Goal: Task Accomplishment & Management: Use online tool/utility

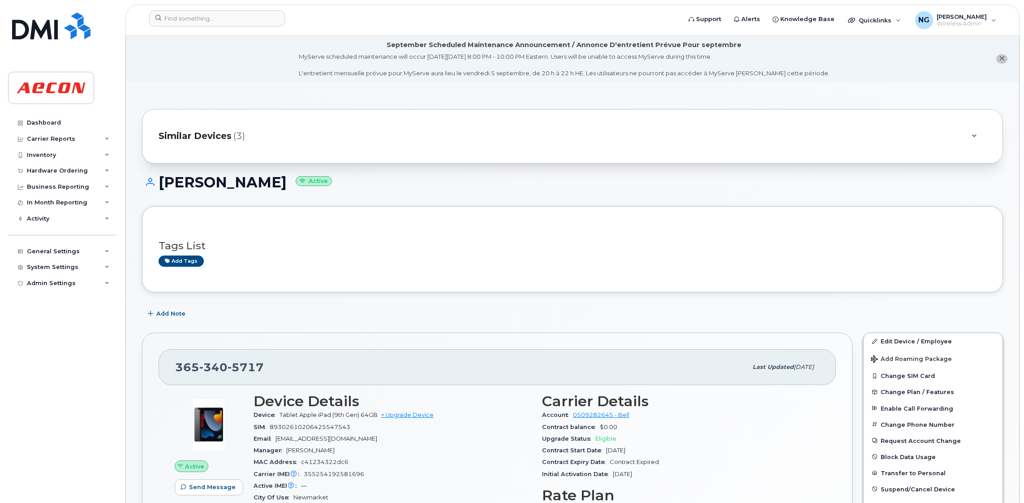
scroll to position [201, 0]
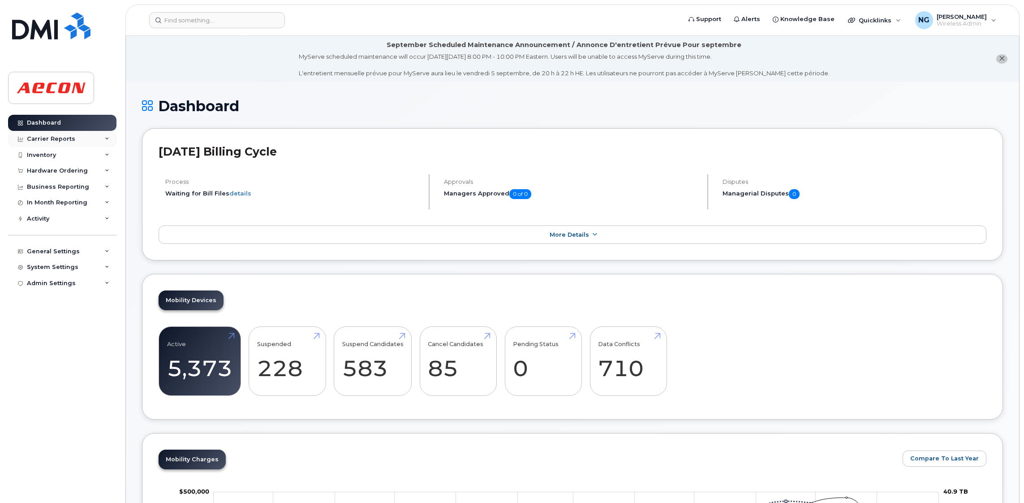
click at [66, 138] on div "Carrier Reports" at bounding box center [51, 138] width 48 height 7
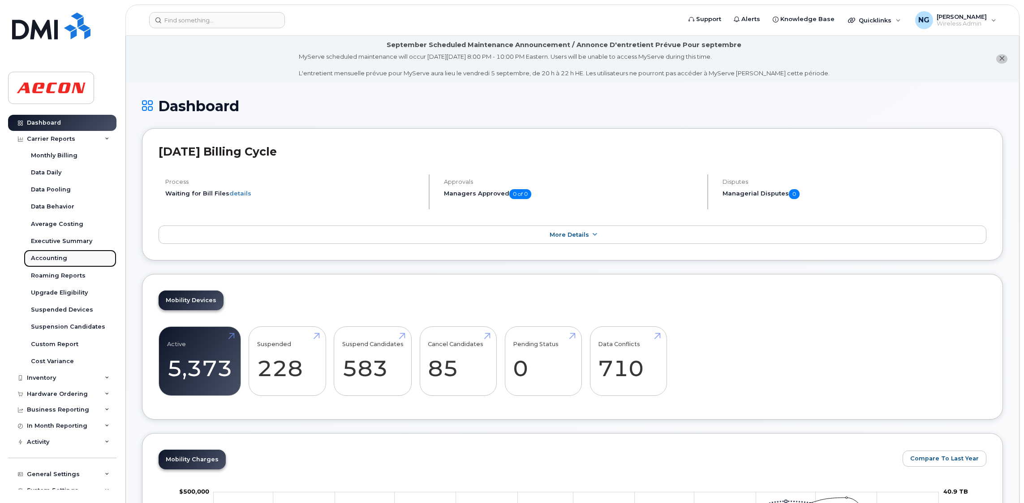
click at [64, 258] on div "Accounting" at bounding box center [49, 258] width 36 height 8
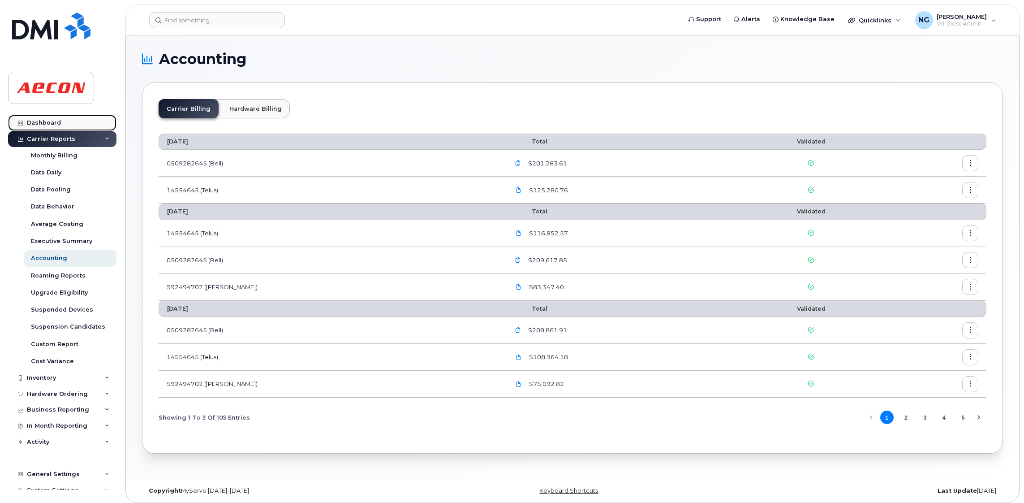
click at [48, 122] on div "Dashboard" at bounding box center [44, 122] width 34 height 7
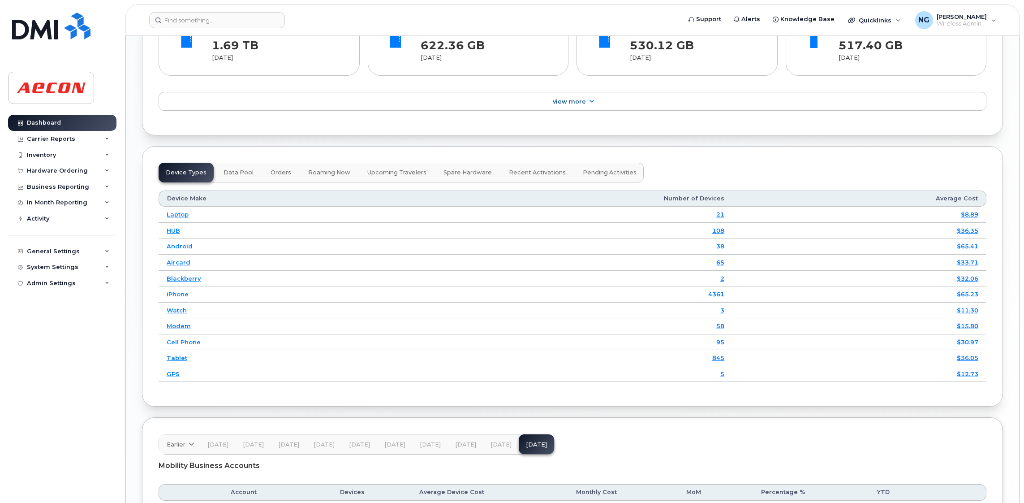
scroll to position [1008, 0]
click at [725, 312] on link "3" at bounding box center [723, 309] width 4 height 7
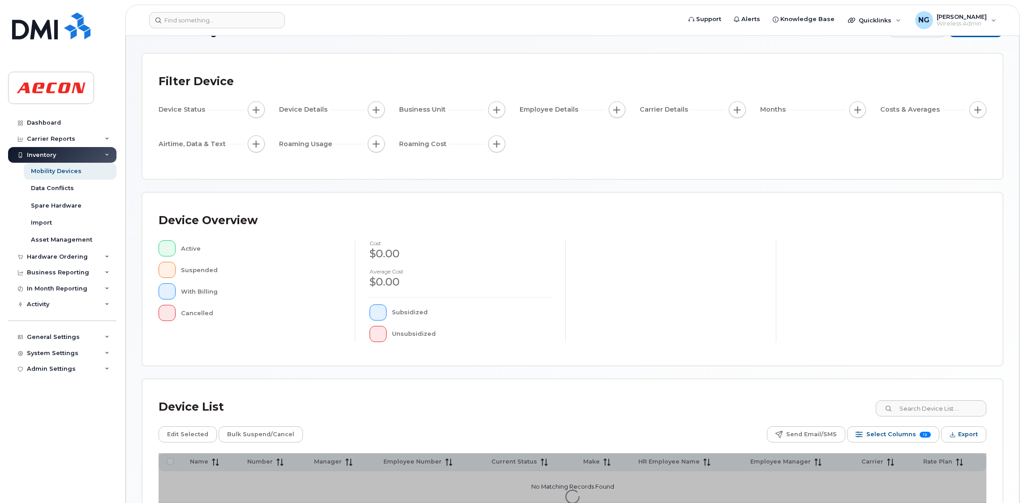
scroll to position [114, 0]
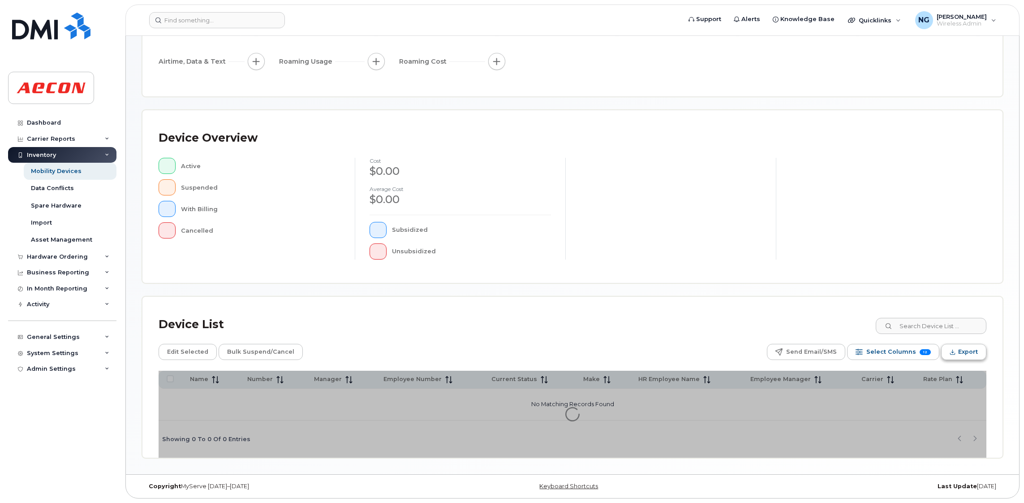
click at [961, 350] on span "Export" at bounding box center [969, 351] width 20 height 13
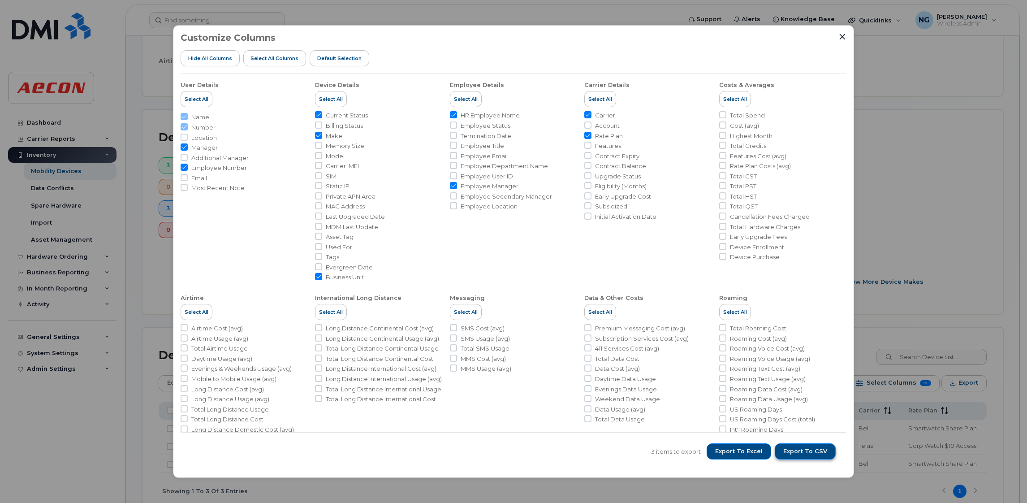
click at [808, 454] on span "Export to CSV" at bounding box center [805, 451] width 44 height 8
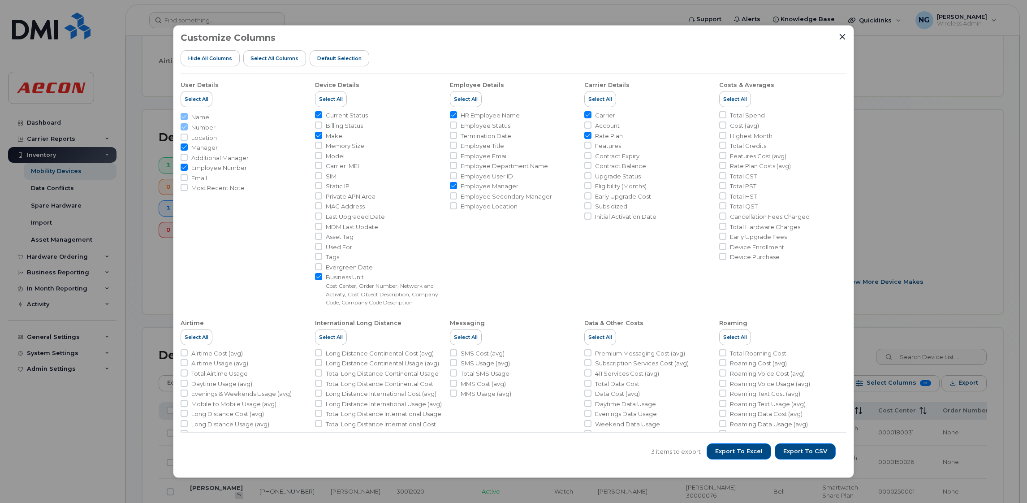
click at [964, 218] on div "Customize Columns Hide All Columns Select all Columns Default Selection User De…" at bounding box center [513, 251] width 1027 height 503
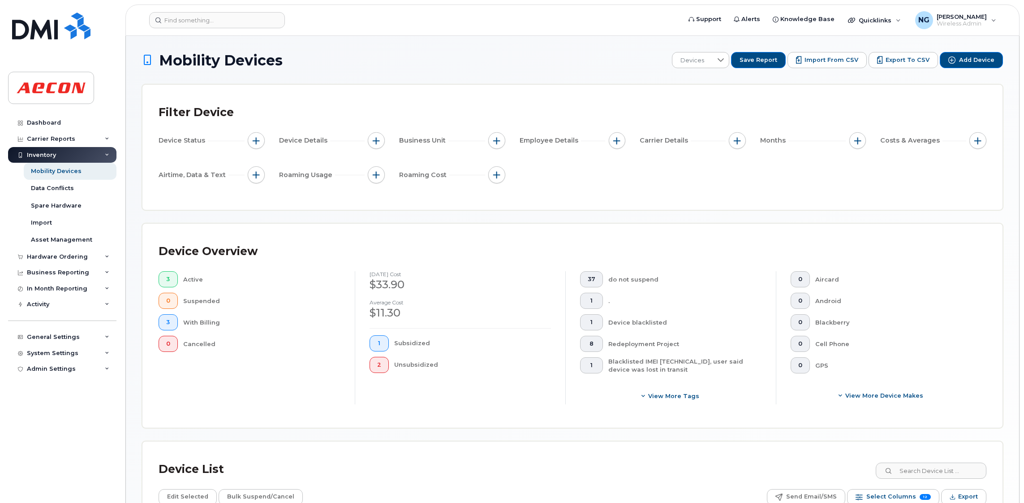
scroll to position [201, 0]
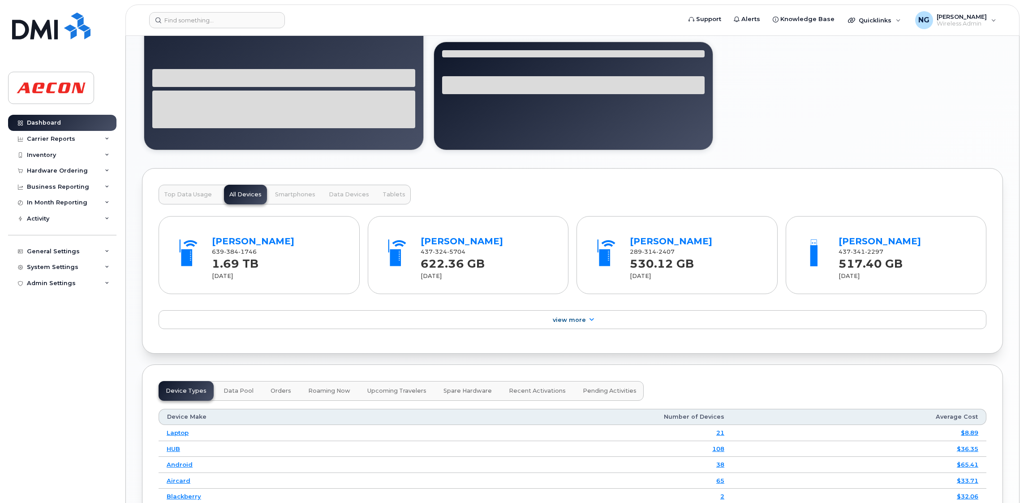
scroll to position [941, 0]
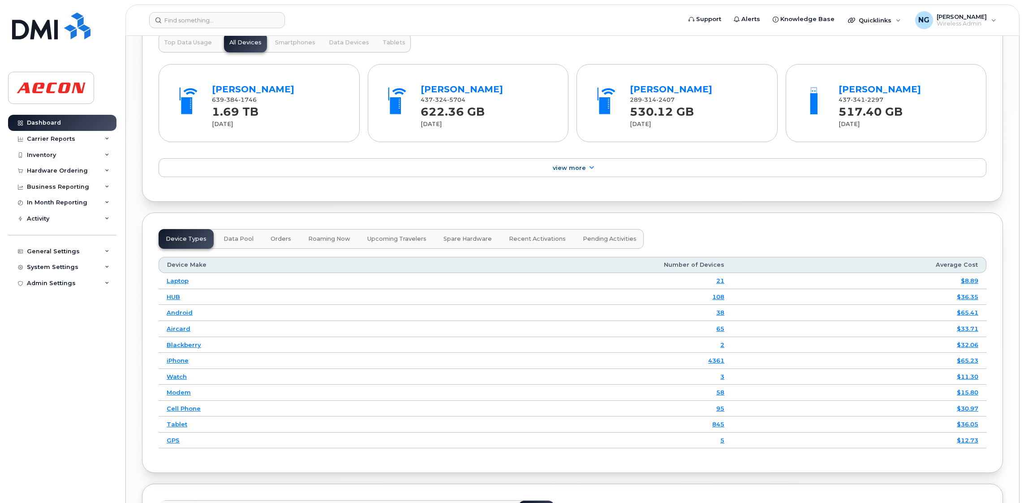
click at [727, 347] on td "2" at bounding box center [567, 345] width 332 height 16
click at [722, 347] on link "2" at bounding box center [723, 344] width 4 height 7
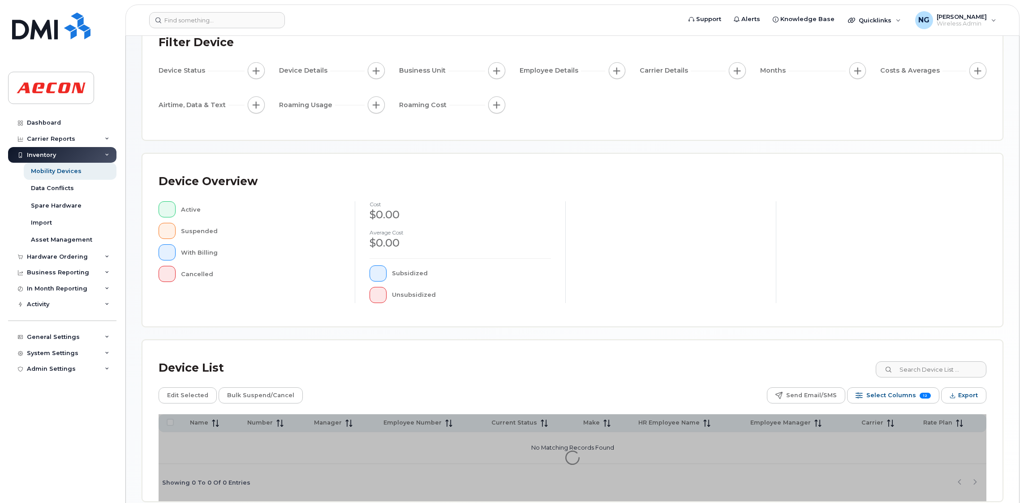
scroll to position [114, 0]
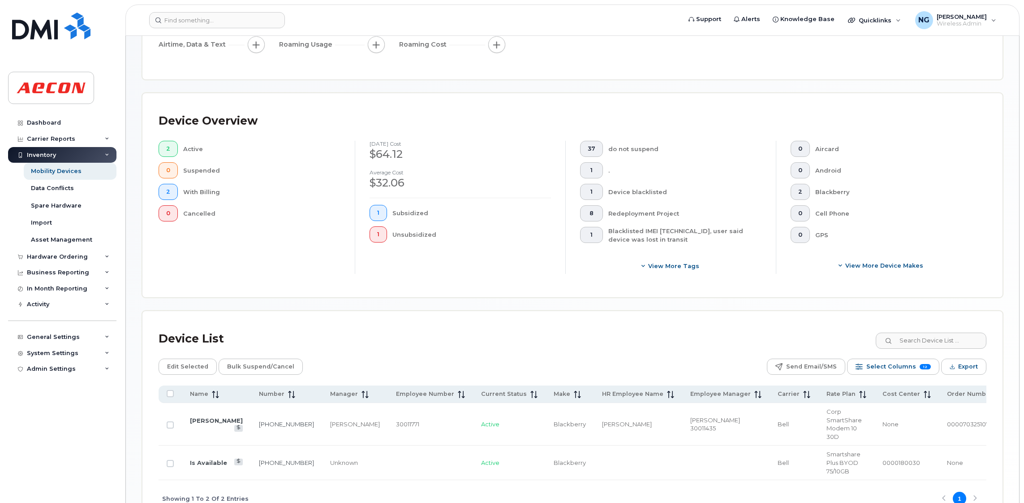
scroll to position [216, 0]
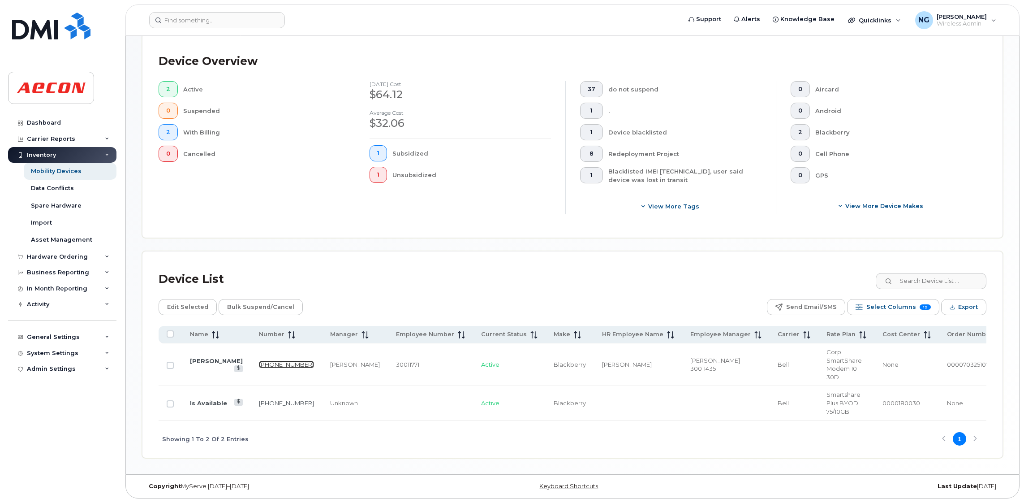
click at [259, 363] on link "[PHONE_NUMBER]" at bounding box center [286, 364] width 55 height 7
click at [968, 304] on span "Export" at bounding box center [969, 306] width 20 height 13
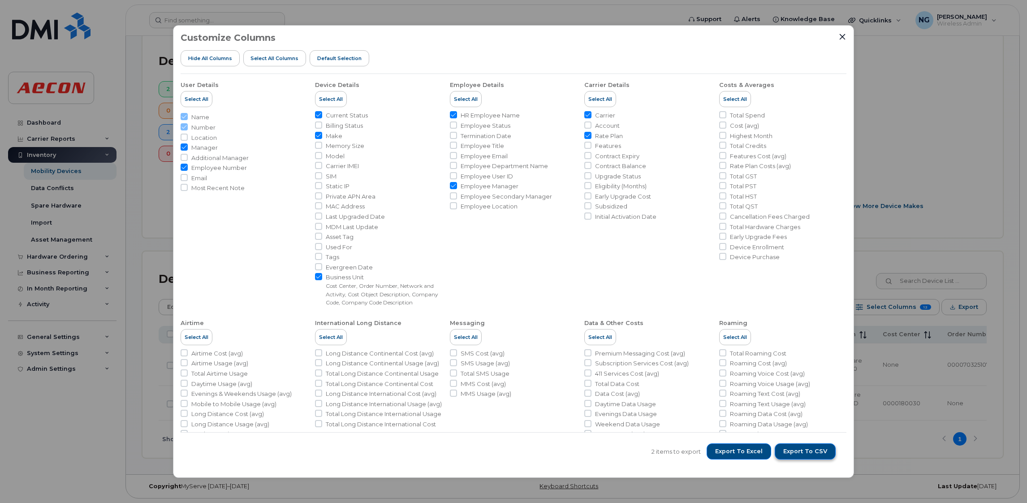
click at [817, 445] on button "Export to CSV" at bounding box center [805, 451] width 61 height 16
click at [903, 419] on div "Customize Columns Hide All Columns Select all Columns Default Selection User De…" at bounding box center [513, 251] width 1027 height 503
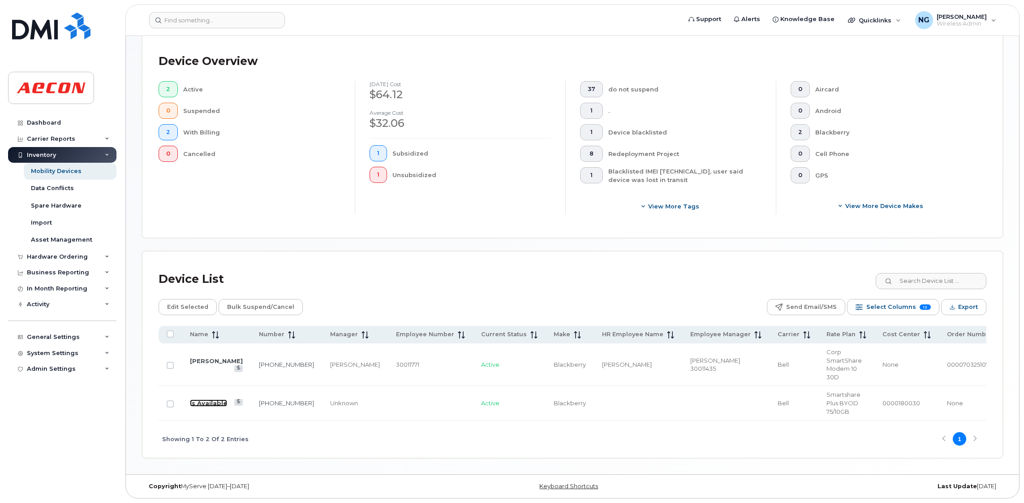
click at [210, 399] on link "Is Available" at bounding box center [208, 402] width 37 height 7
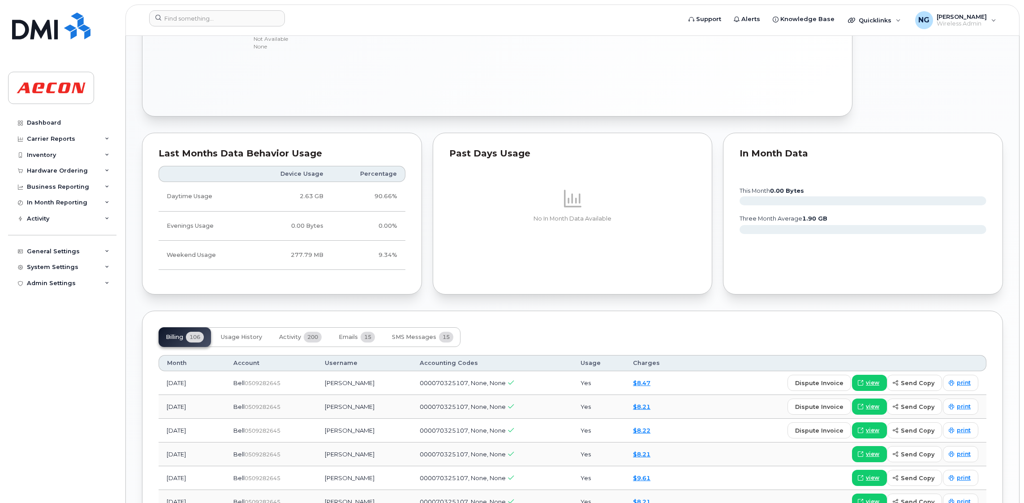
scroll to position [739, 0]
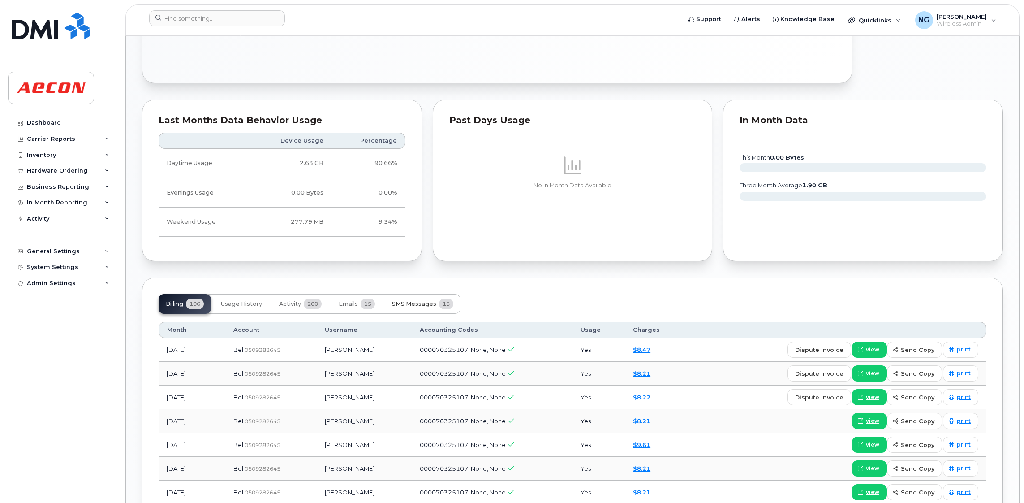
click at [429, 306] on span "SMS Messages" at bounding box center [414, 303] width 44 height 7
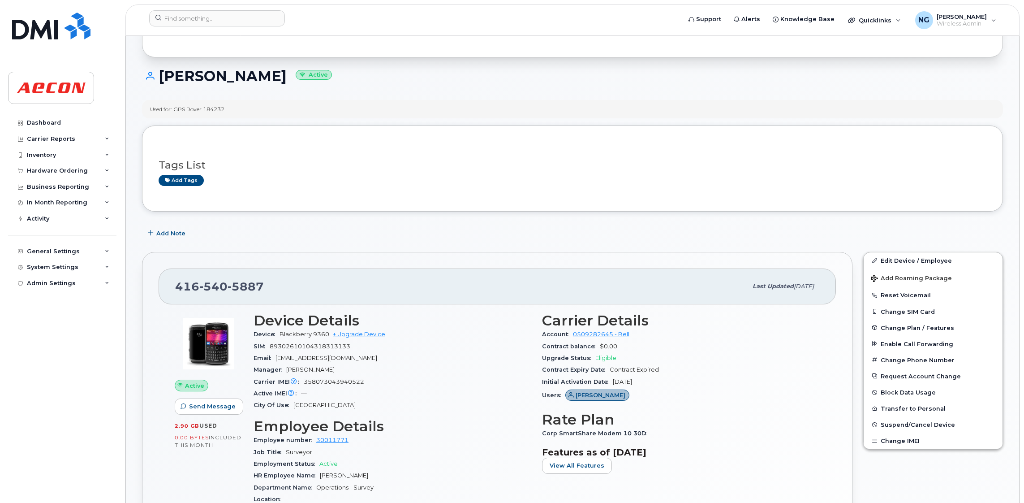
scroll to position [0, 0]
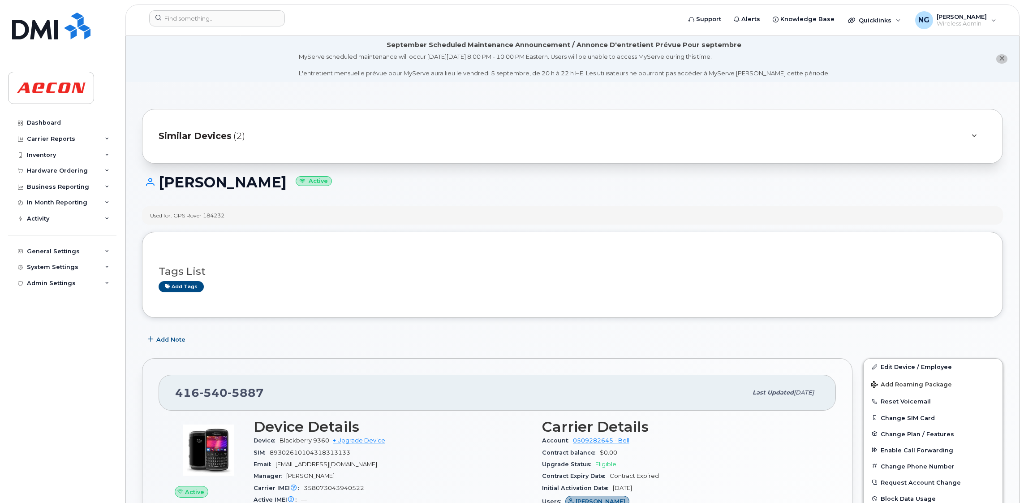
click at [203, 132] on span "Similar Devices" at bounding box center [195, 136] width 73 height 13
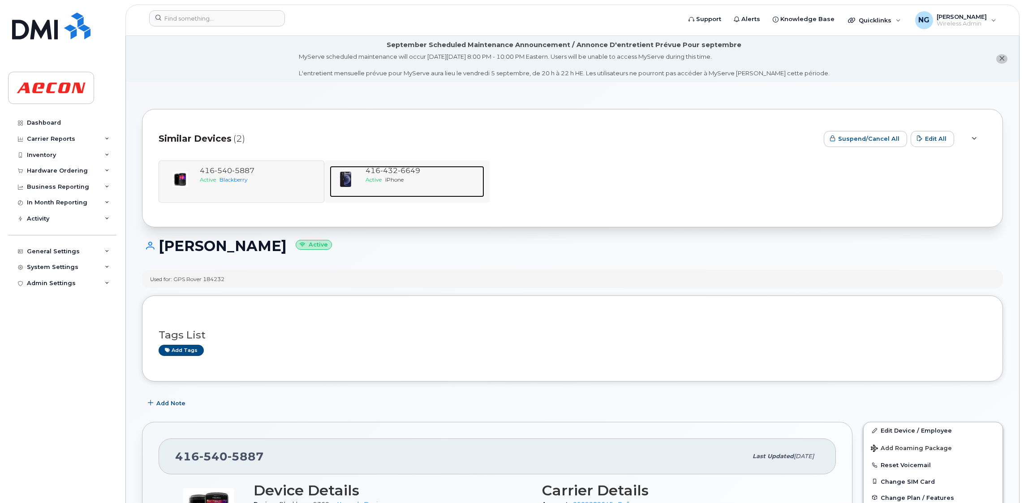
click at [382, 173] on span "432" at bounding box center [388, 170] width 17 height 9
click at [394, 169] on span "432" at bounding box center [388, 170] width 17 height 9
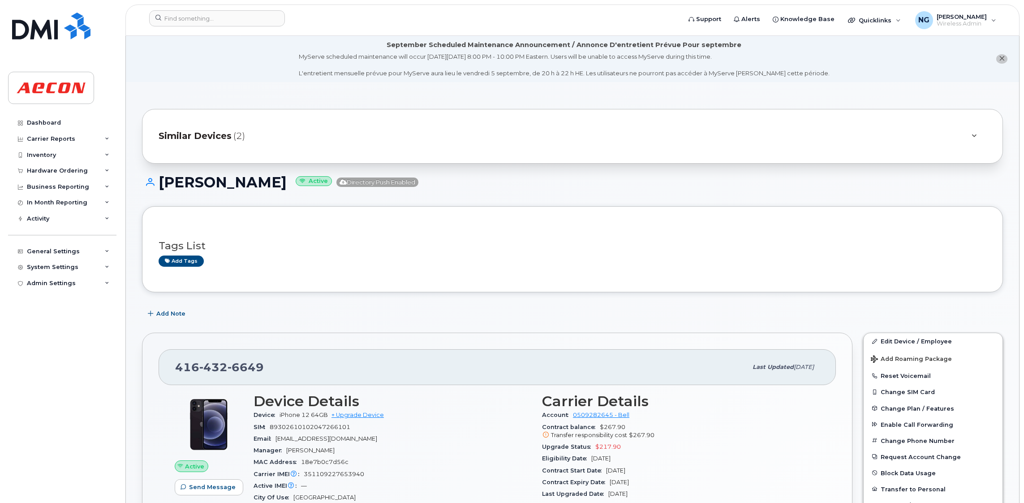
click at [209, 127] on div "Similar Devices (2)" at bounding box center [560, 136] width 803 height 22
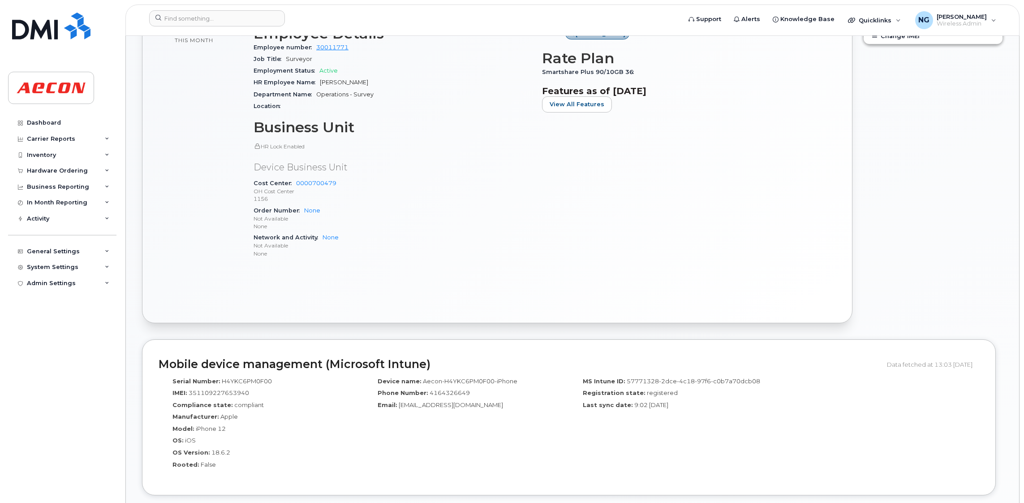
scroll to position [11, 0]
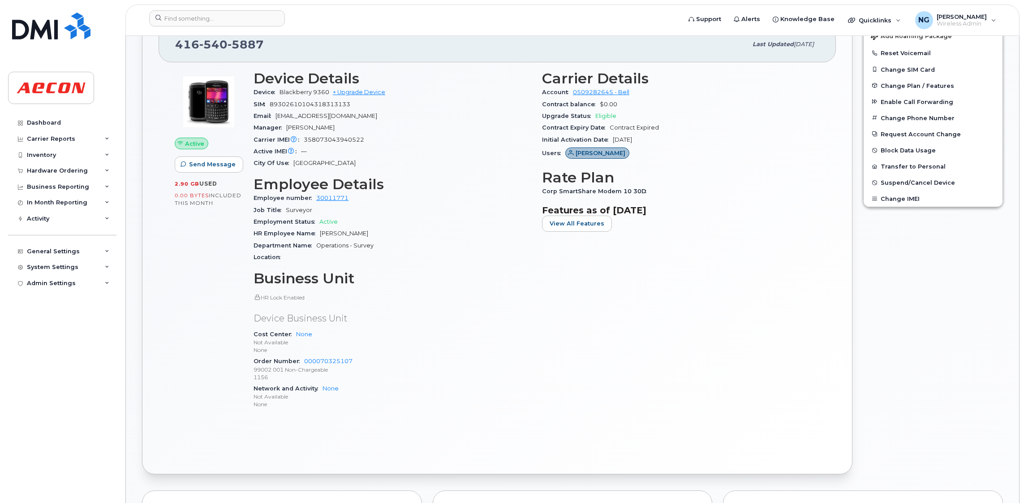
scroll to position [403, 0]
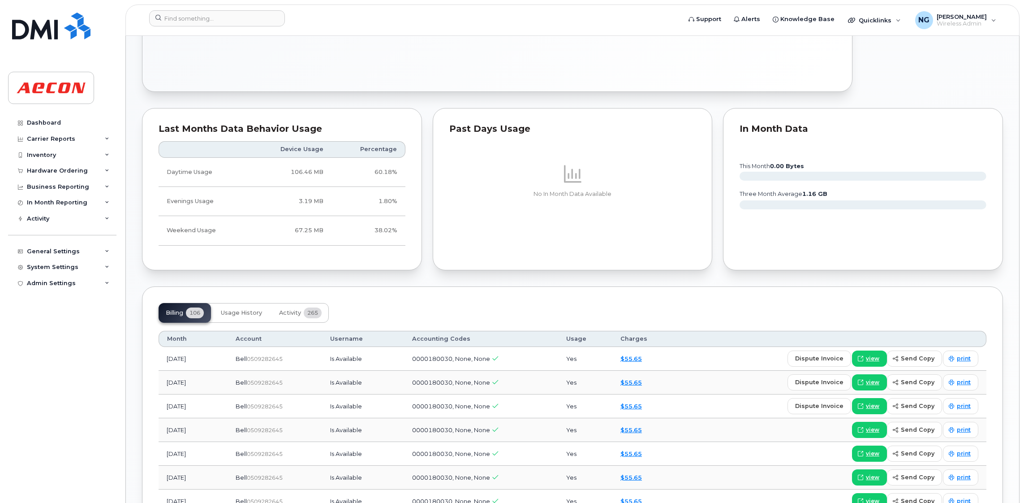
scroll to position [605, 0]
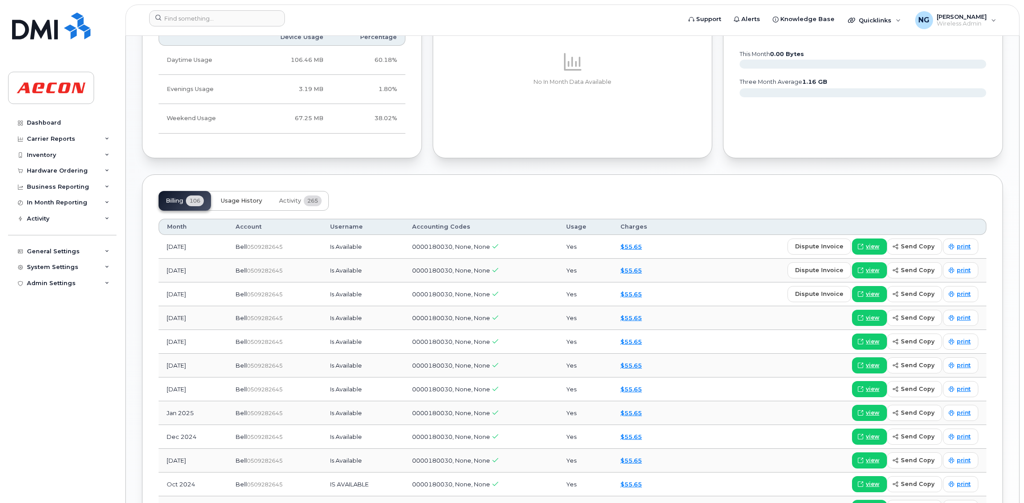
click at [254, 202] on span "Usage History" at bounding box center [241, 200] width 41 height 7
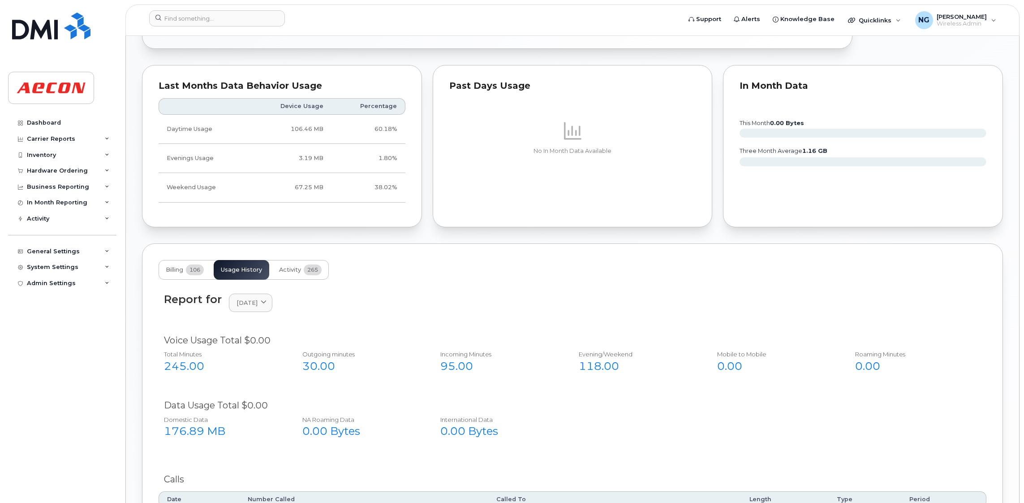
scroll to position [538, 0]
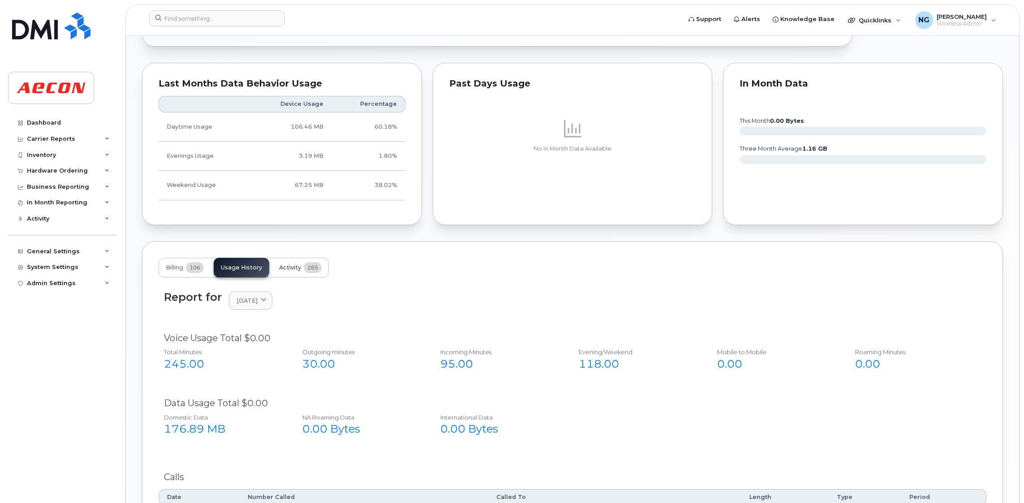
click at [292, 263] on button "Activity 265" at bounding box center [300, 268] width 57 height 20
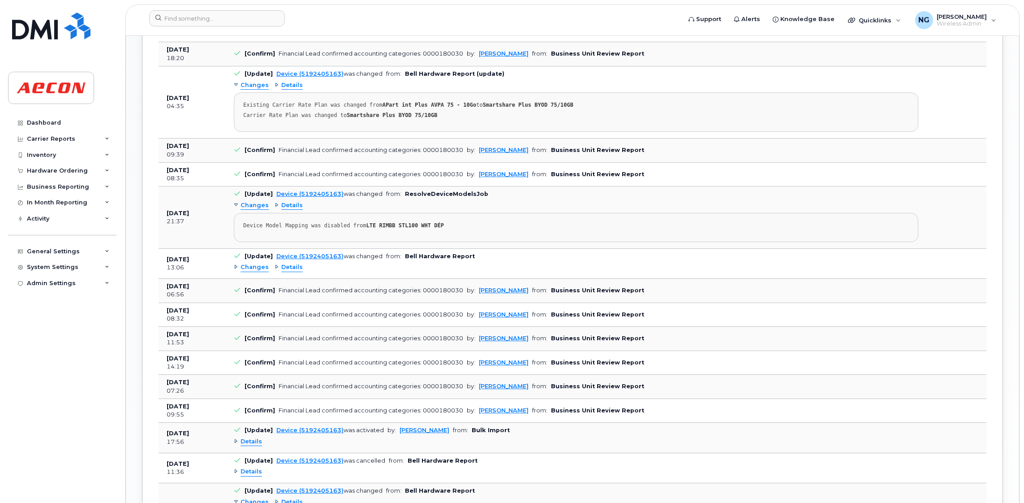
scroll to position [1143, 0]
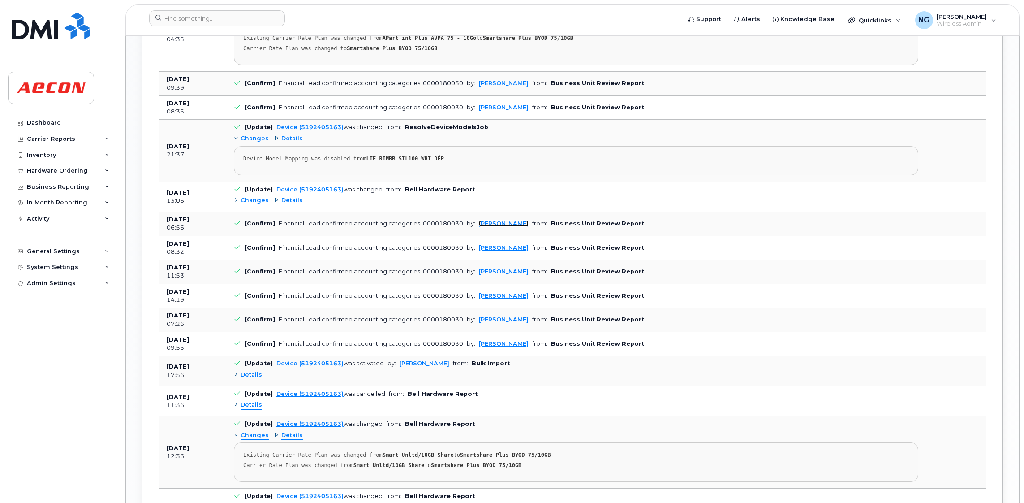
click at [508, 227] on link "Stephen Manton" at bounding box center [504, 223] width 50 height 7
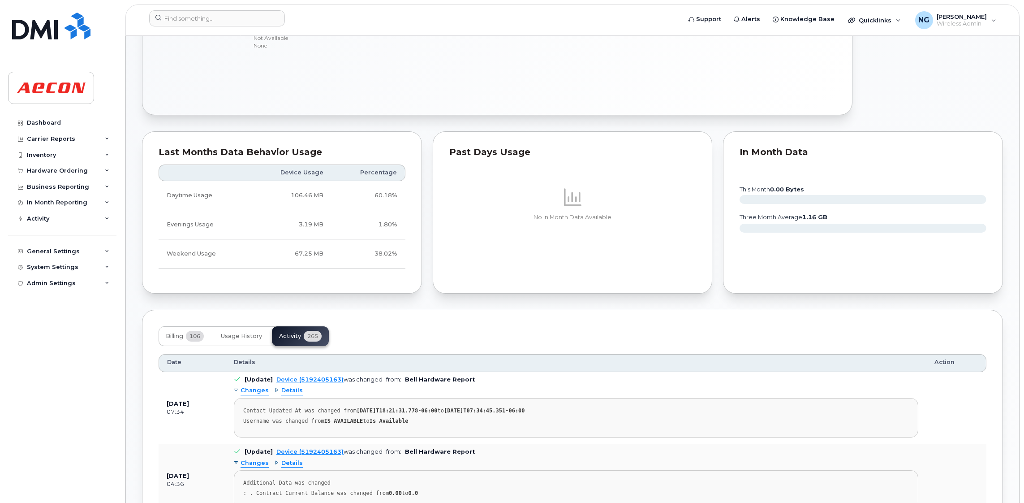
scroll to position [471, 0]
click at [181, 336] on span "Billing" at bounding box center [174, 334] width 17 height 7
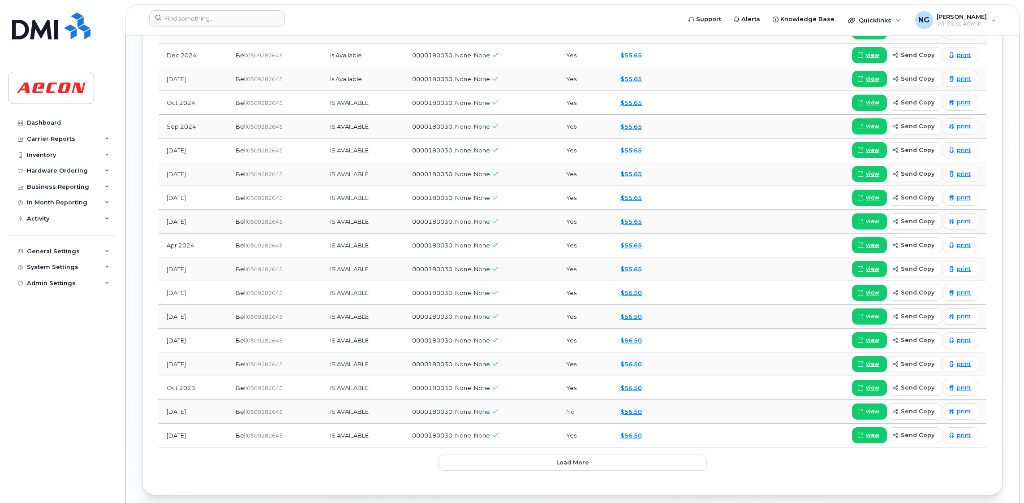
scroll to position [1027, 0]
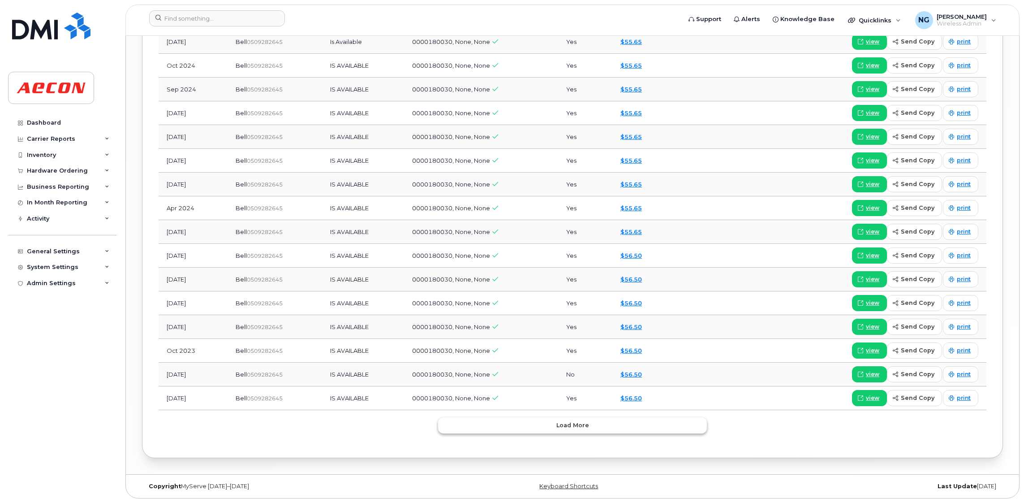
click at [607, 428] on button "Load more" at bounding box center [572, 425] width 269 height 16
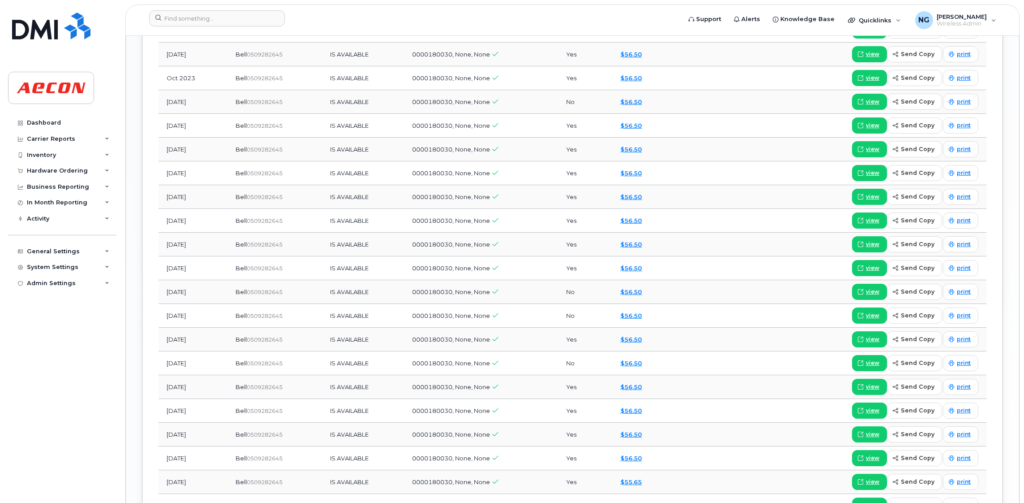
scroll to position [1622, 0]
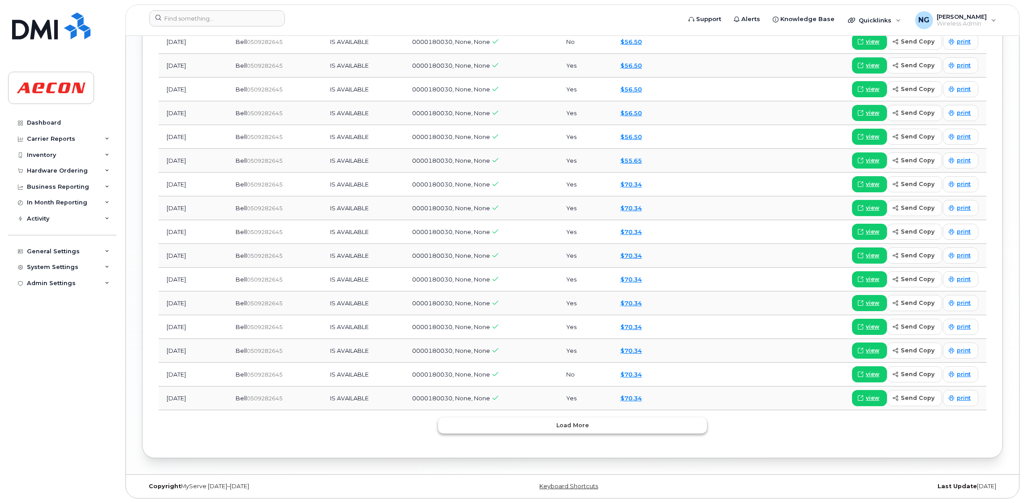
click at [588, 424] on button "Load more" at bounding box center [572, 425] width 269 height 16
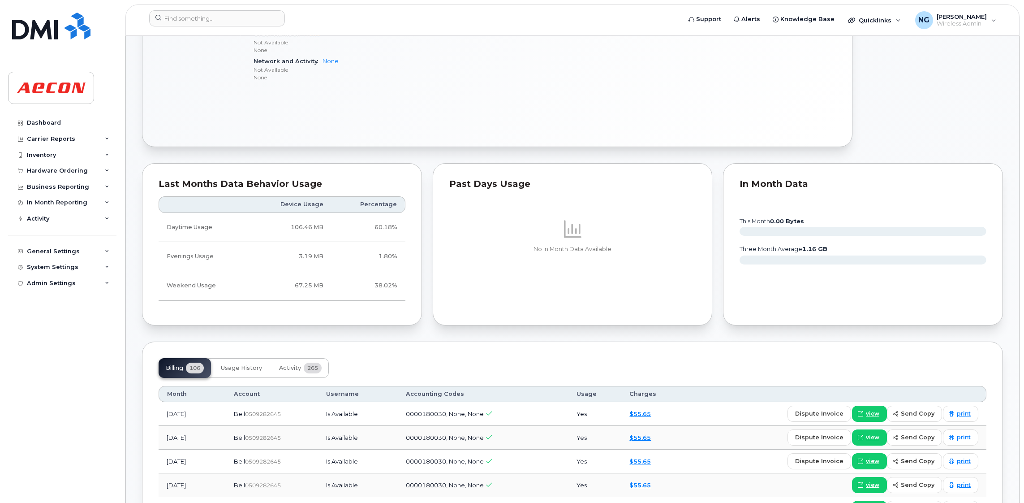
scroll to position [619, 0]
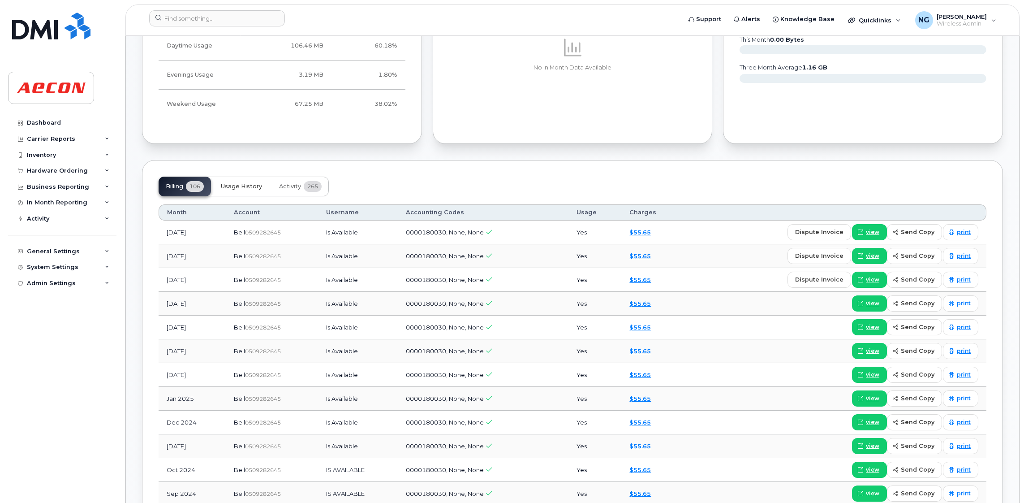
click at [246, 185] on span "Usage History" at bounding box center [241, 186] width 41 height 7
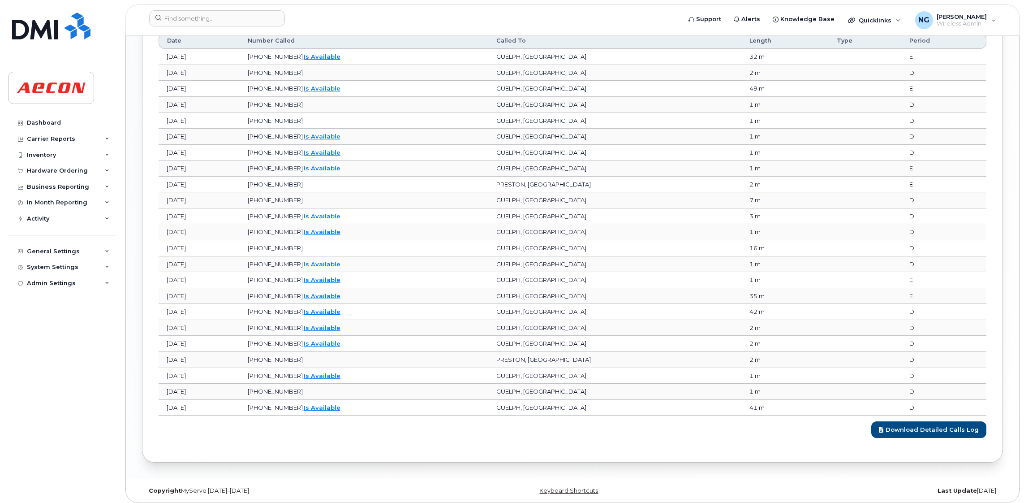
scroll to position [1002, 0]
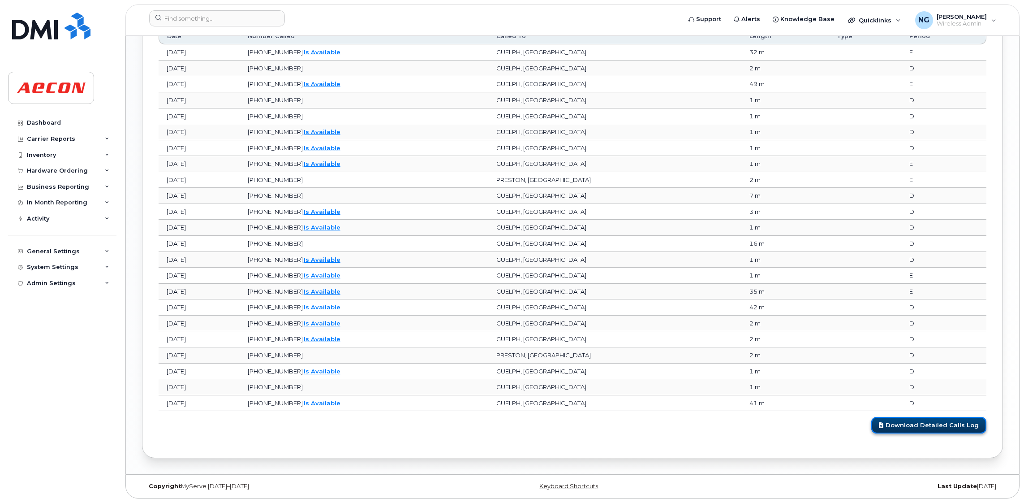
click at [948, 418] on link "Download Detailed Calls Log" at bounding box center [929, 425] width 115 height 17
click at [458, 210] on td "519-240-5163   Is Available" at bounding box center [364, 212] width 249 height 16
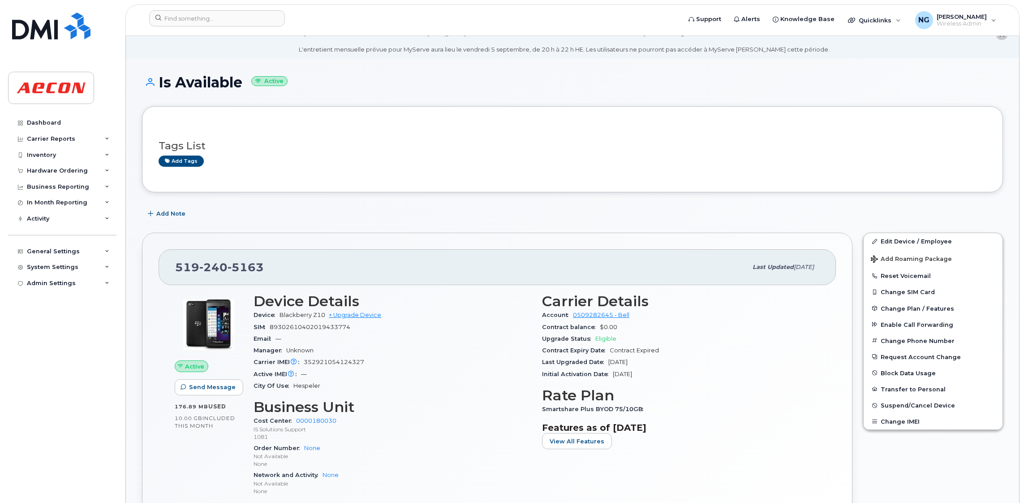
scroll to position [0, 0]
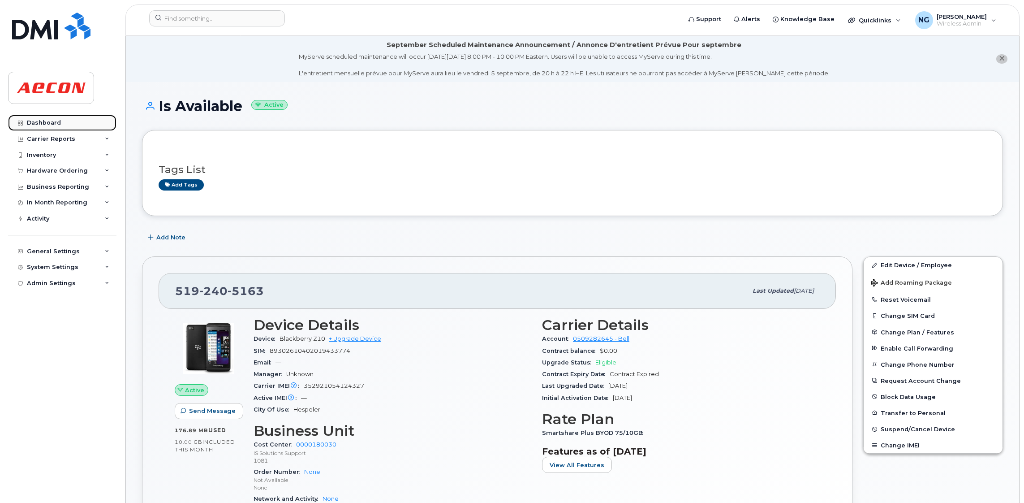
click at [45, 119] on div "Dashboard" at bounding box center [44, 122] width 34 height 7
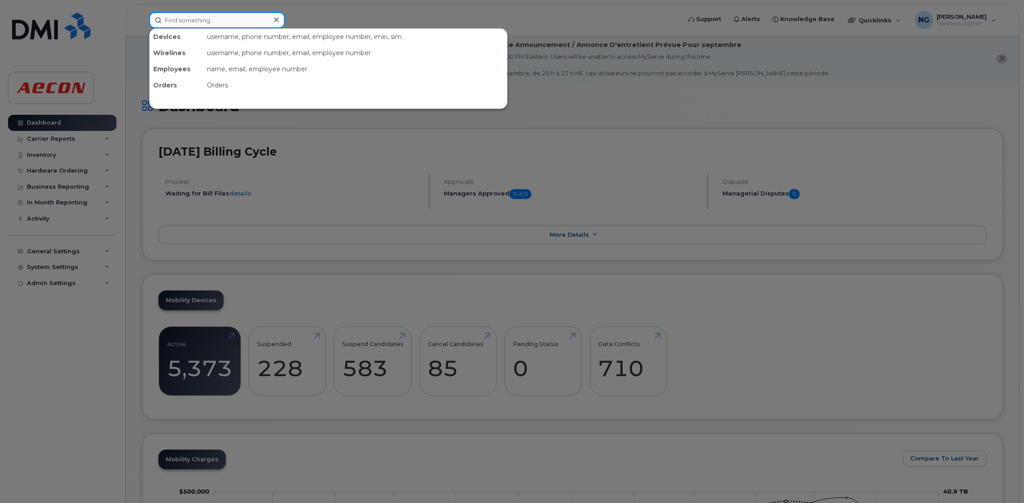
click at [225, 24] on input at bounding box center [217, 20] width 136 height 16
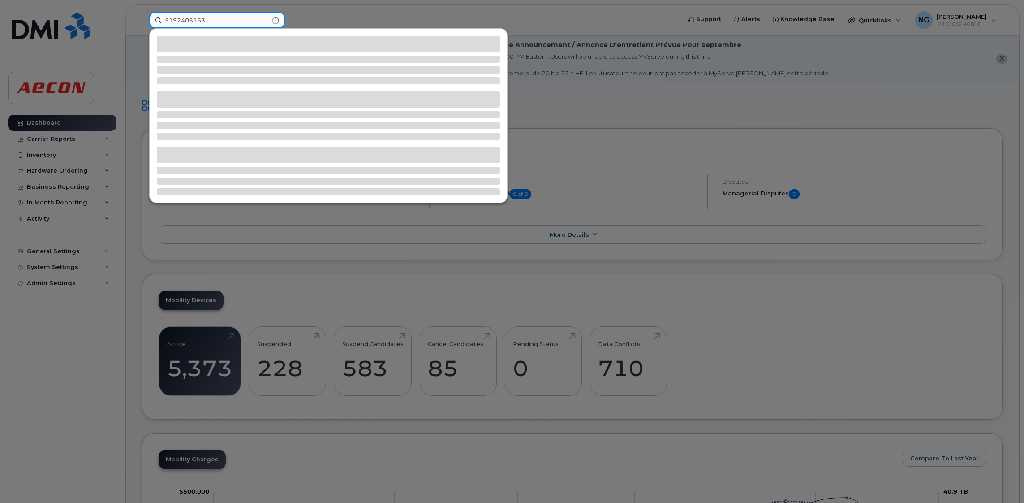
type input "5192405163"
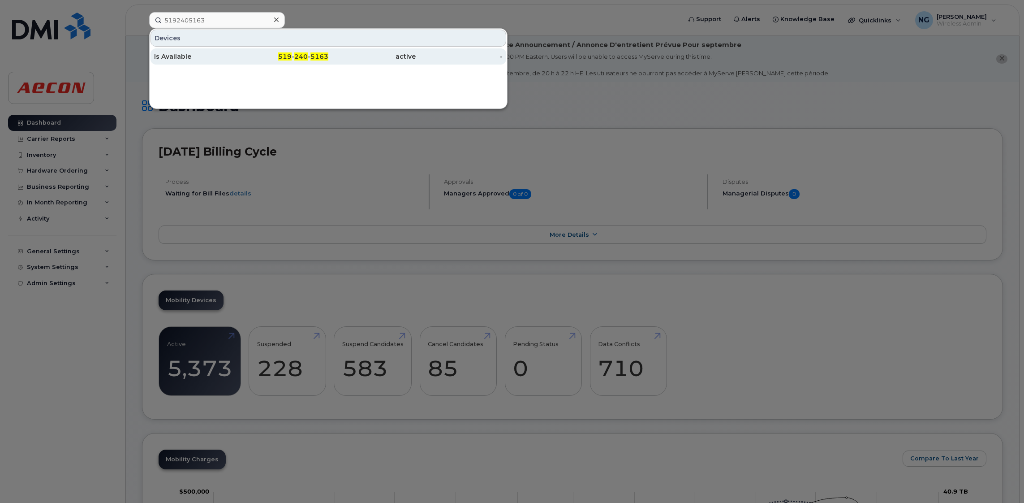
click at [311, 48] on div "519 - 240 - 5163" at bounding box center [285, 56] width 87 height 16
click at [311, 59] on span "5163" at bounding box center [320, 56] width 18 height 8
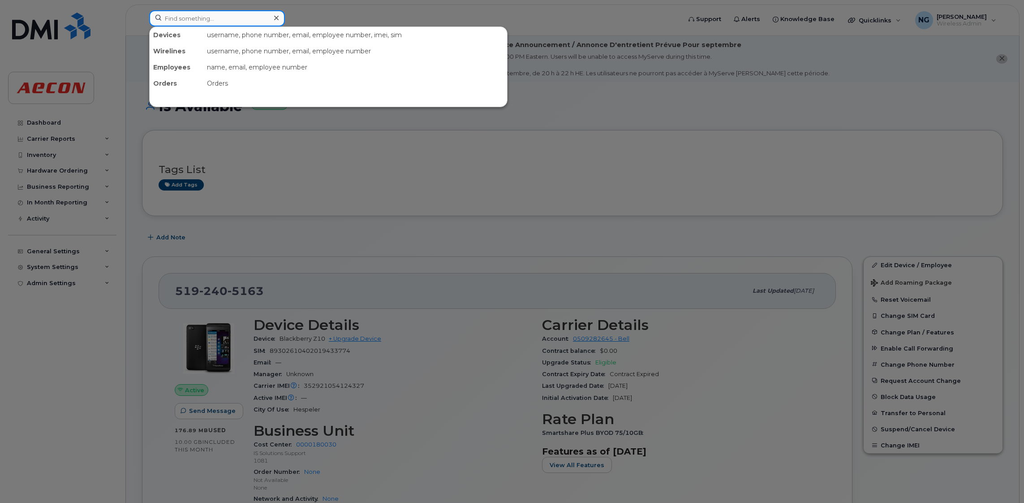
click at [225, 13] on input at bounding box center [217, 18] width 136 height 16
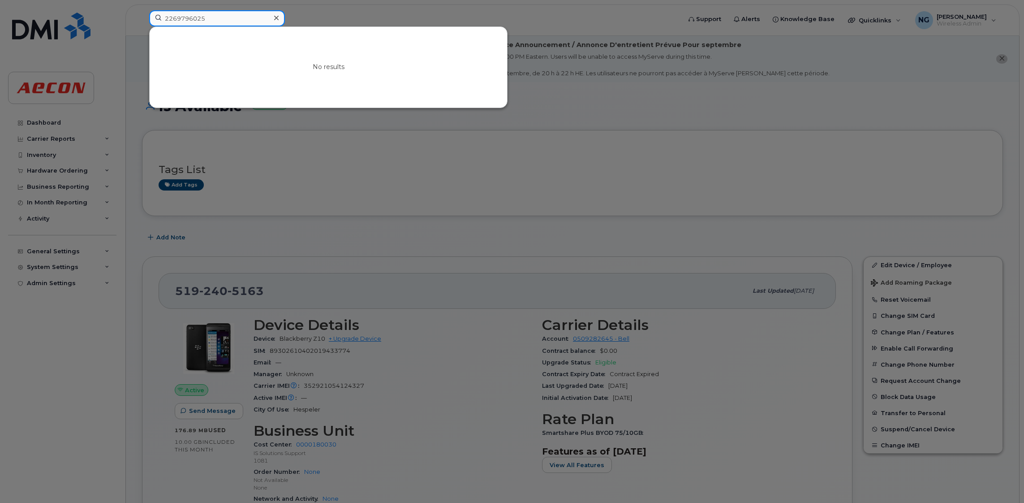
drag, startPoint x: 229, startPoint y: 15, endPoint x: 84, endPoint y: -4, distance: 146.5
click at [274, 9] on div at bounding box center [512, 251] width 1024 height 503
drag, startPoint x: 236, startPoint y: 24, endPoint x: -107, endPoint y: -24, distance: 346.5
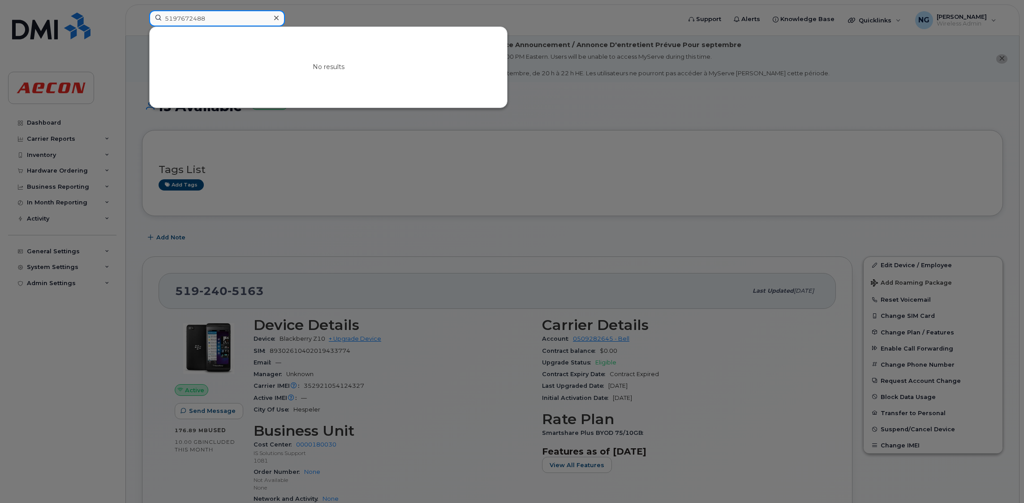
type input "5197672488"
drag, startPoint x: 216, startPoint y: 23, endPoint x: 105, endPoint y: 19, distance: 110.3
click at [142, 19] on div "5197672488 No results" at bounding box center [412, 20] width 540 height 20
click at [425, 341] on div at bounding box center [512, 251] width 1024 height 503
click at [238, 22] on input at bounding box center [217, 18] width 136 height 16
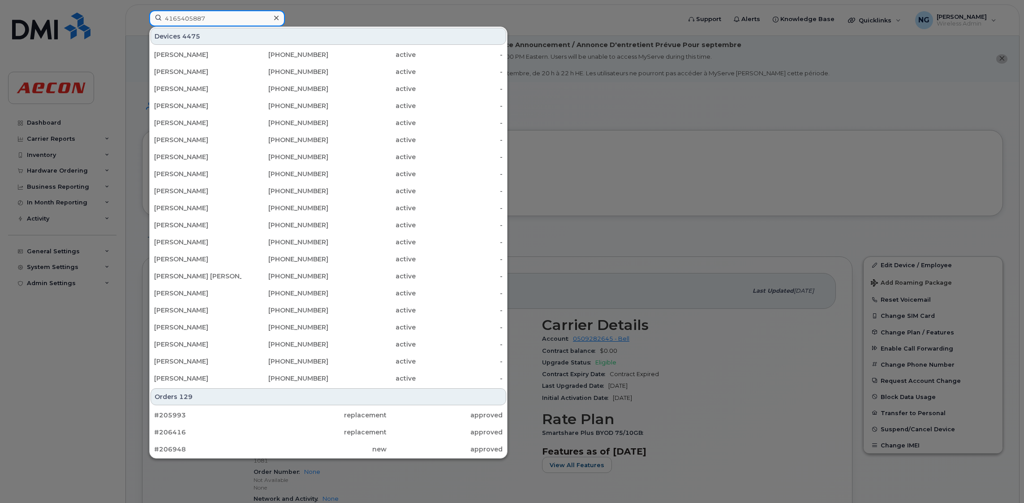
type input "4165405887"
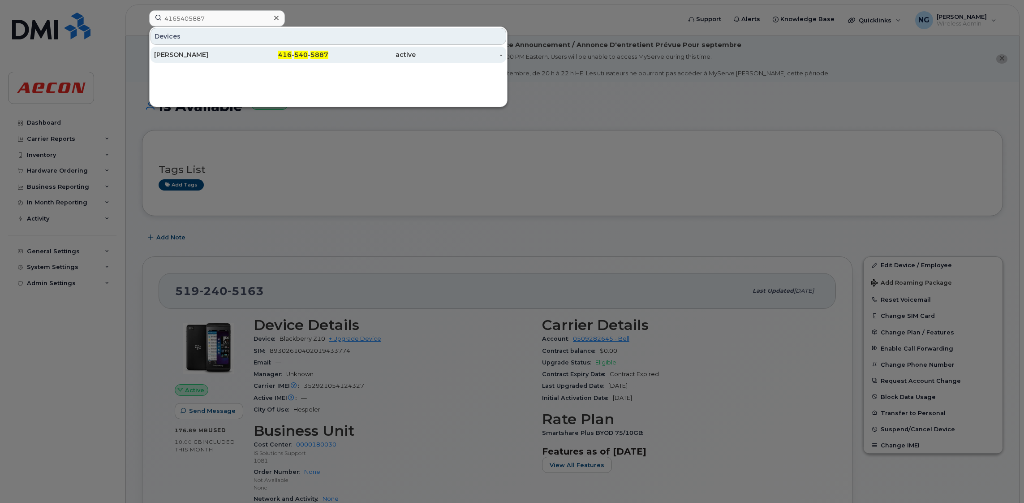
click at [243, 51] on div "416 - 540 - 5887" at bounding box center [285, 54] width 87 height 9
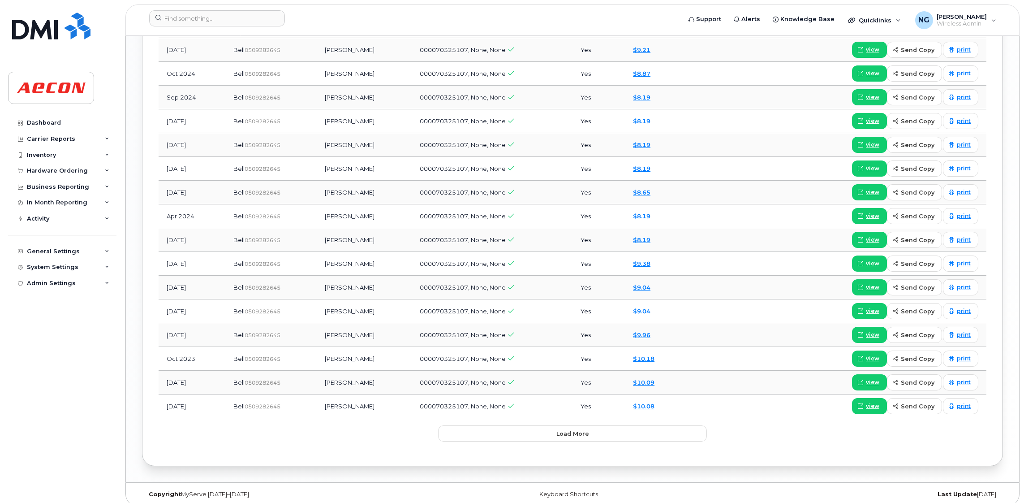
scroll to position [1265, 0]
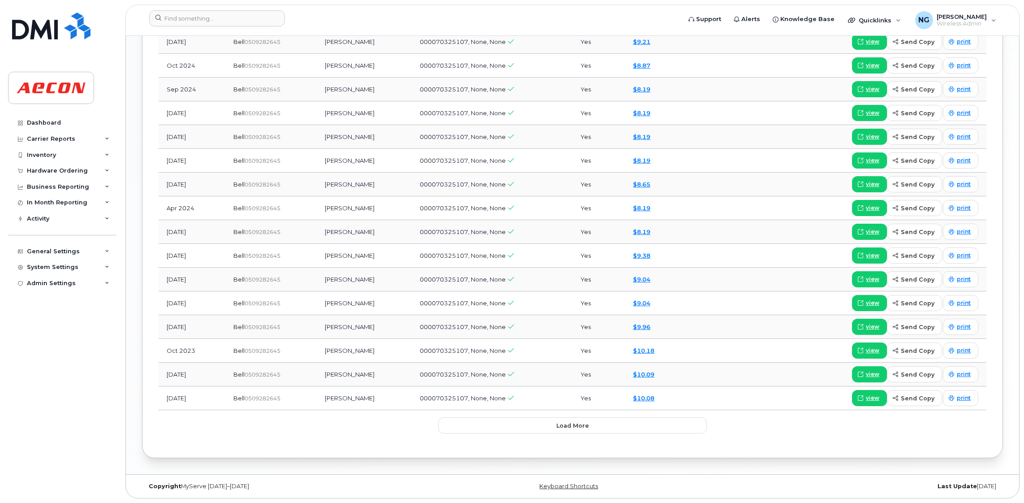
click at [496, 255] on span "000070325107, None, None" at bounding box center [463, 255] width 86 height 7
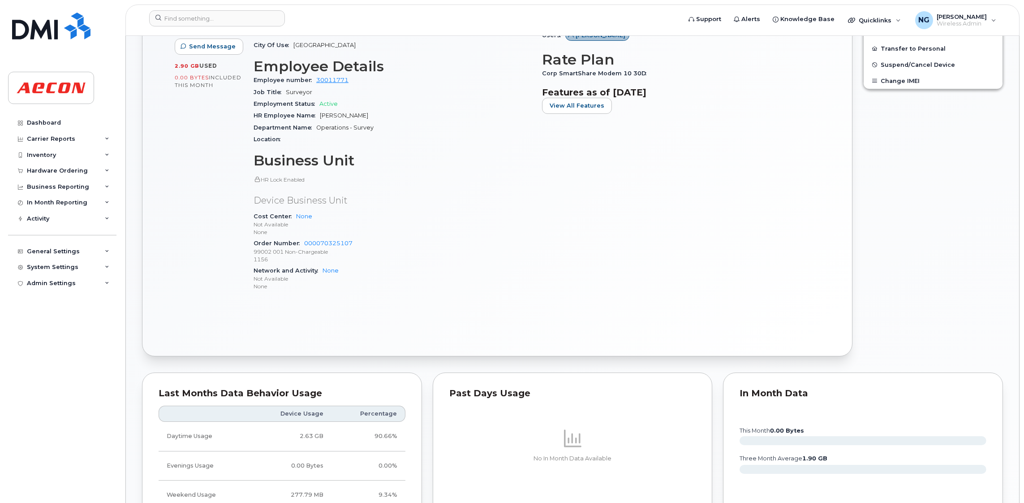
scroll to position [269, 0]
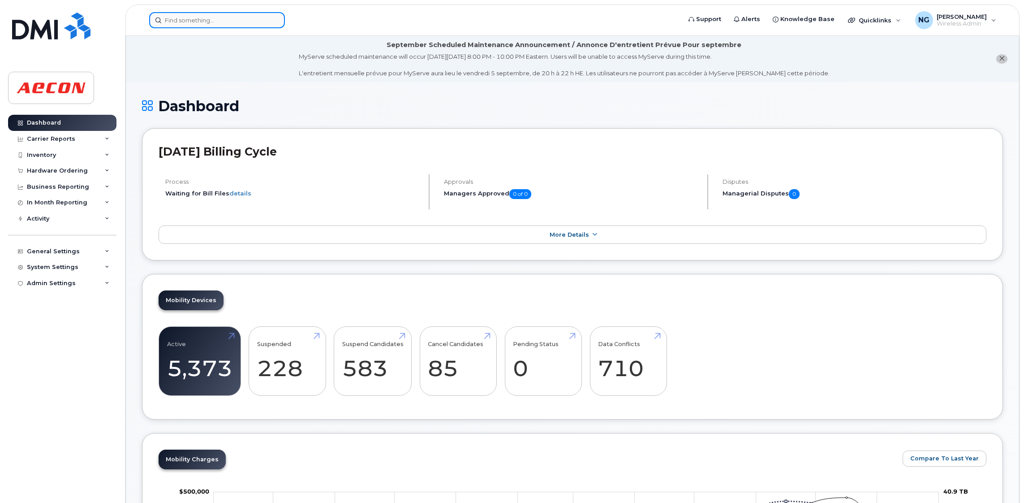
click at [214, 19] on input at bounding box center [217, 20] width 136 height 16
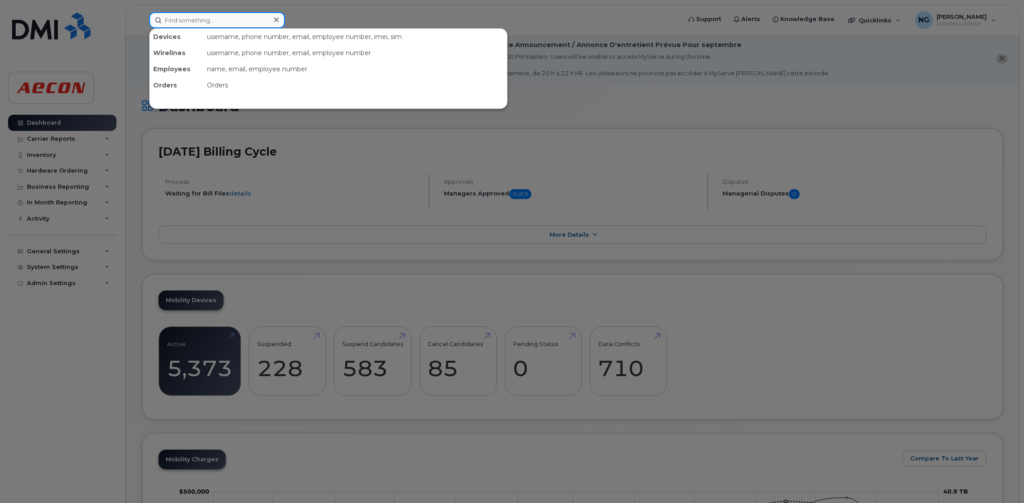
paste input "6474611489"
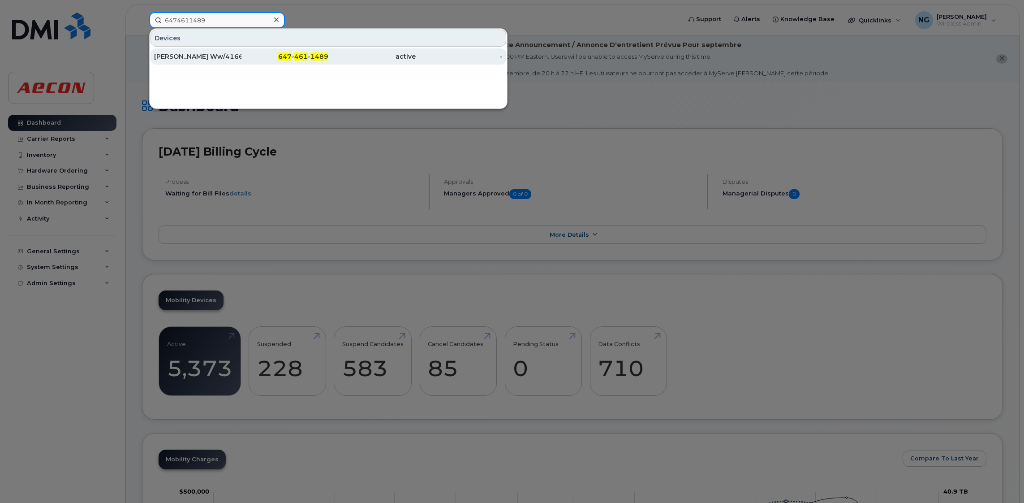
type input "6474611489"
click at [308, 53] on span "461" at bounding box center [300, 56] width 13 height 8
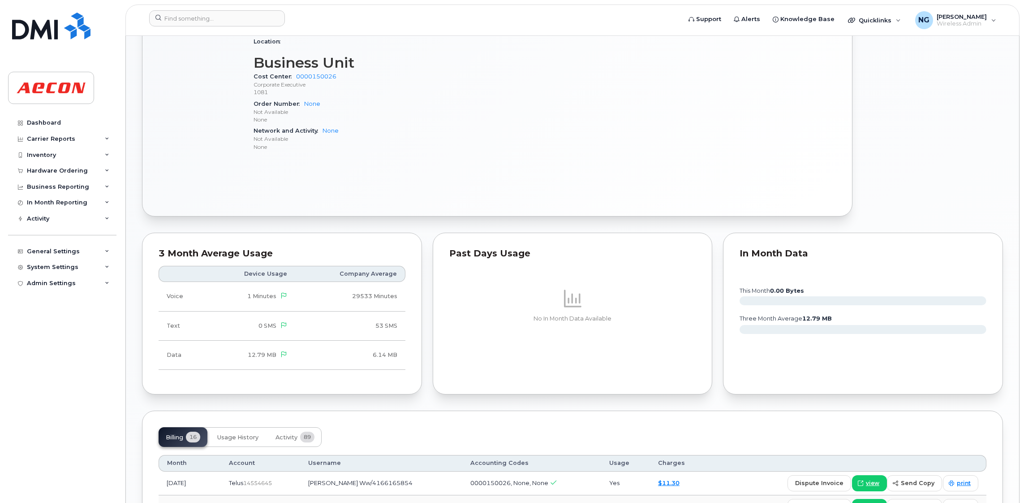
scroll to position [269, 0]
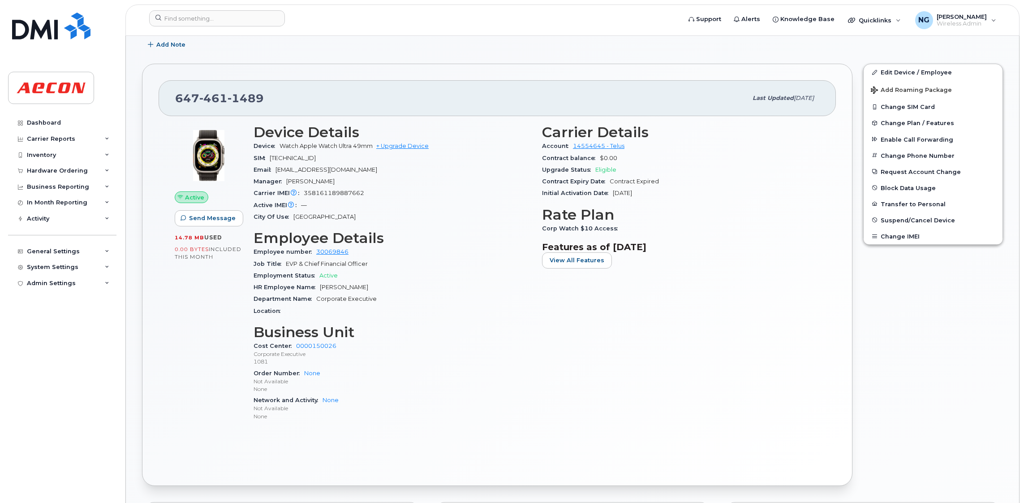
click at [496, 352] on p "Corporate Executive" at bounding box center [393, 354] width 278 height 8
drag, startPoint x: 41, startPoint y: 121, endPoint x: 233, endPoint y: 153, distance: 194.9
click at [42, 121] on div "Dashboard" at bounding box center [44, 122] width 34 height 7
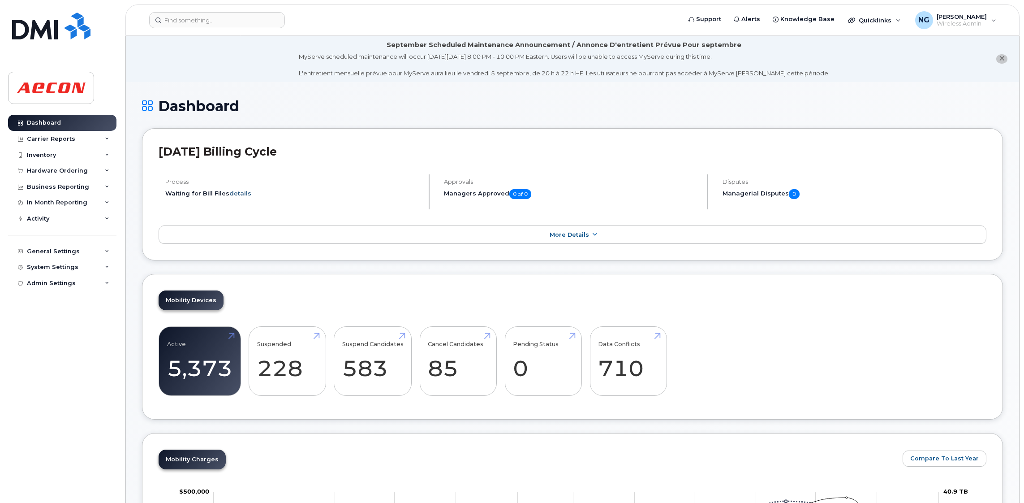
click at [230, 190] on link "details" at bounding box center [240, 193] width 22 height 7
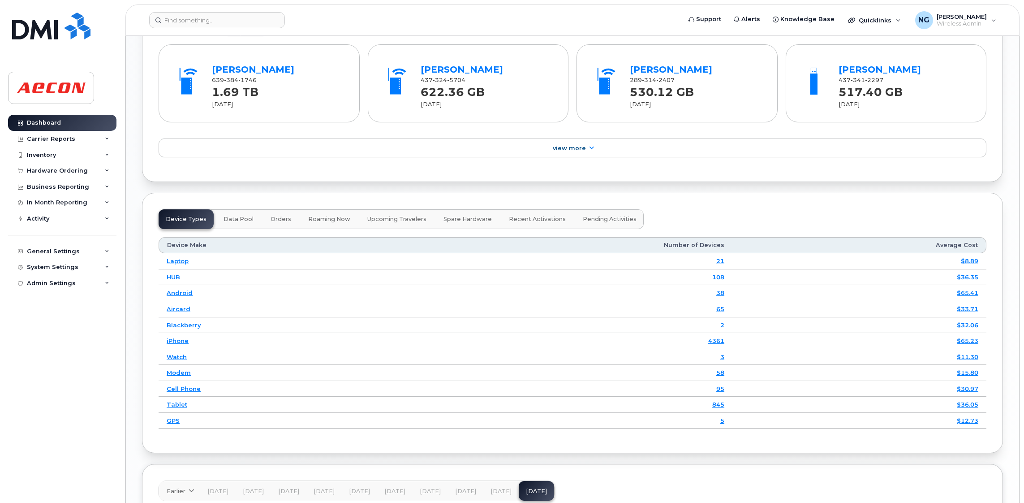
scroll to position [833, 0]
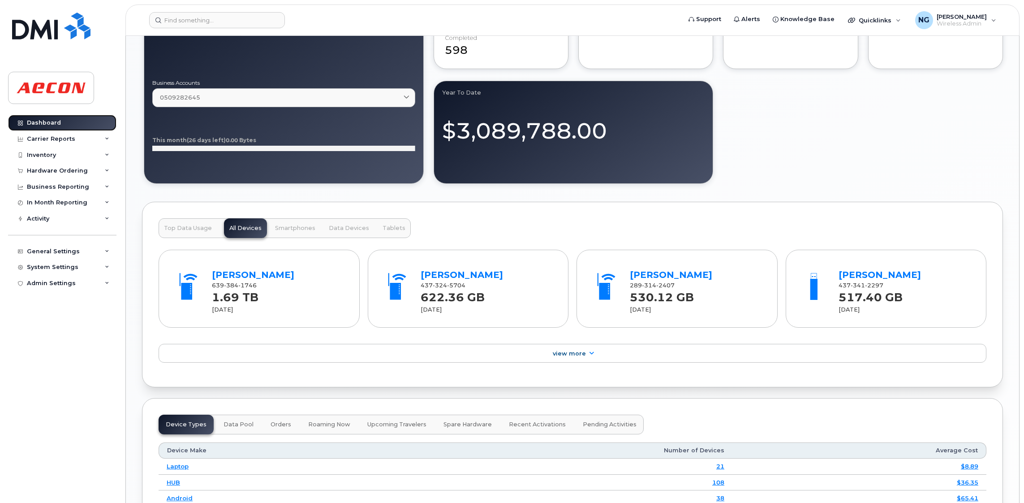
click at [60, 122] on link "Dashboard" at bounding box center [62, 123] width 108 height 16
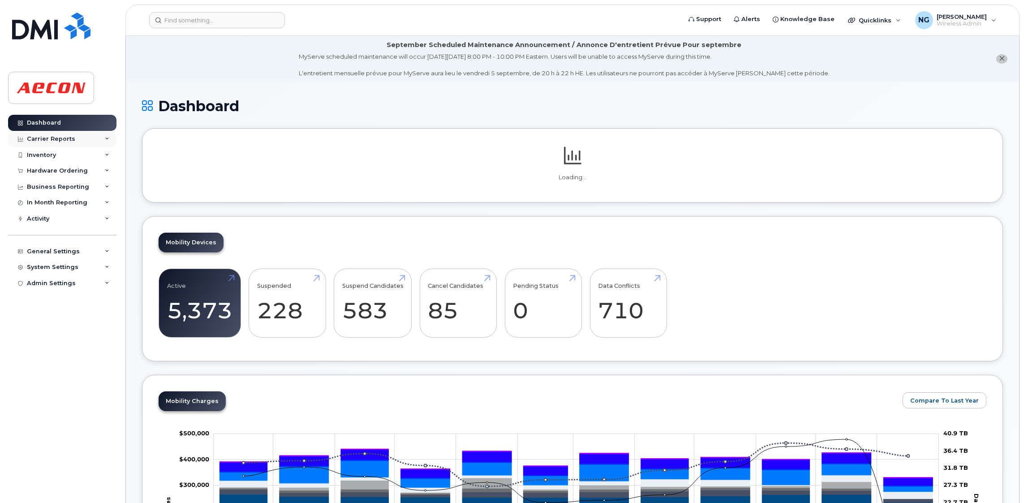
click at [50, 141] on div "Carrier Reports" at bounding box center [51, 138] width 48 height 7
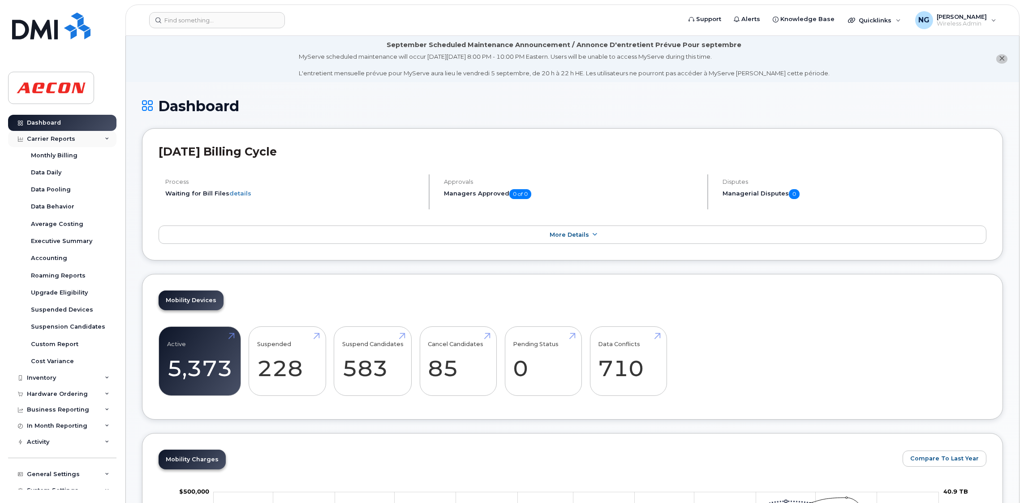
click at [70, 138] on div "Carrier Reports" at bounding box center [51, 138] width 48 height 7
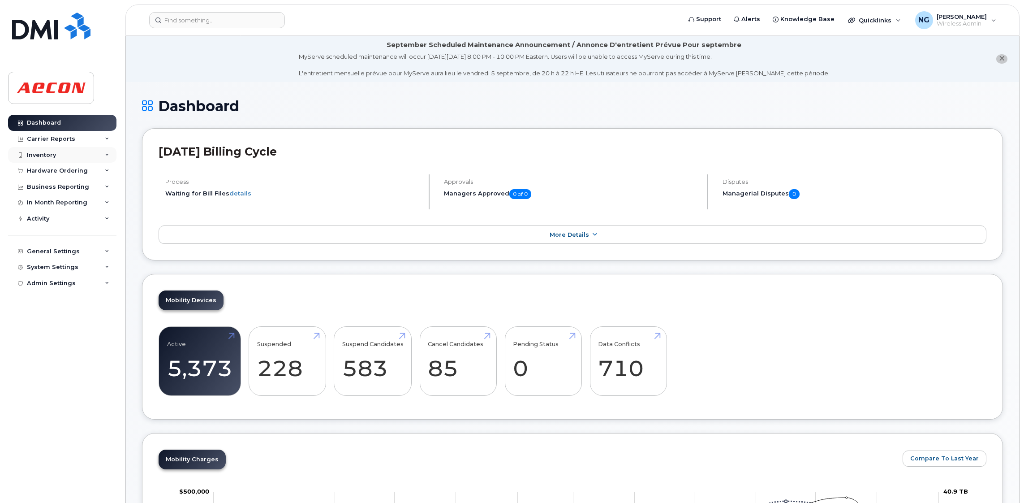
click at [60, 150] on div "Inventory" at bounding box center [62, 155] width 108 height 16
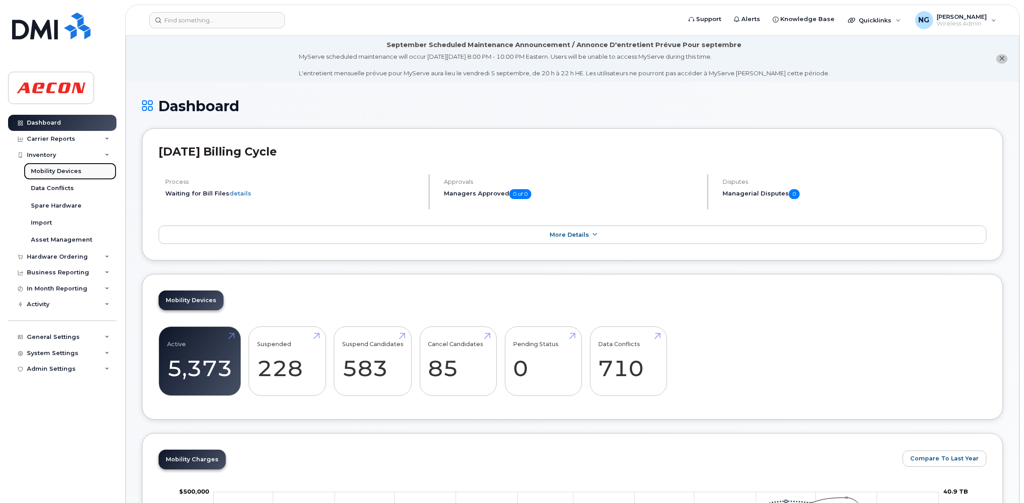
click at [57, 172] on div "Mobility Devices" at bounding box center [56, 171] width 51 height 8
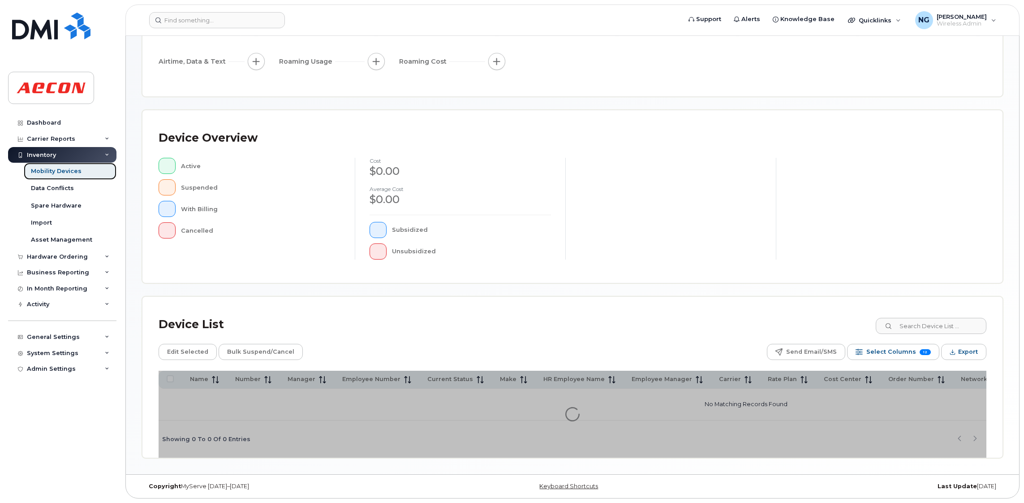
scroll to position [117, 0]
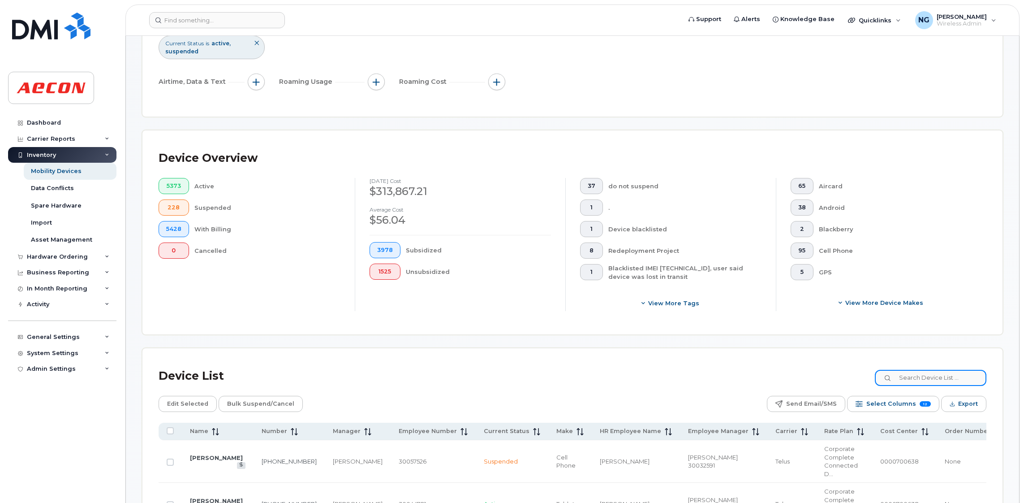
click at [951, 385] on input at bounding box center [931, 378] width 112 height 16
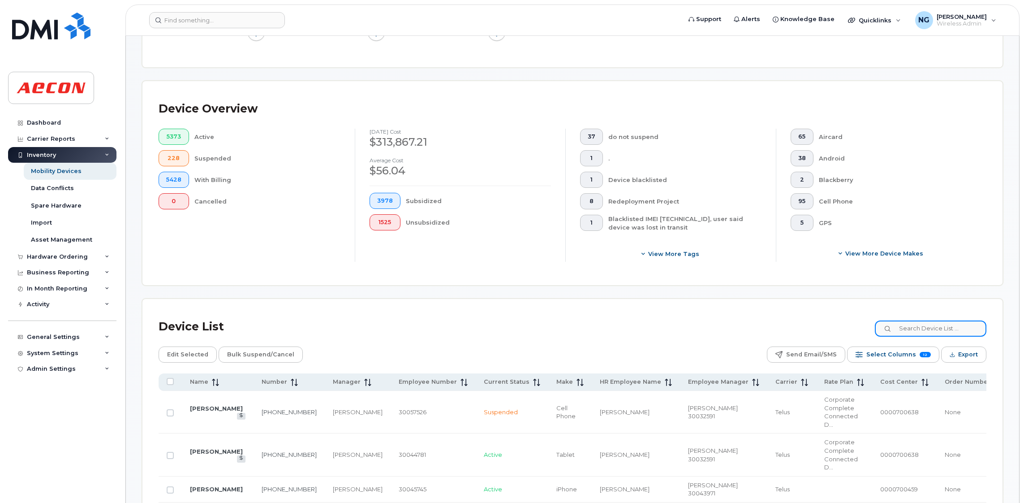
scroll to position [251, 0]
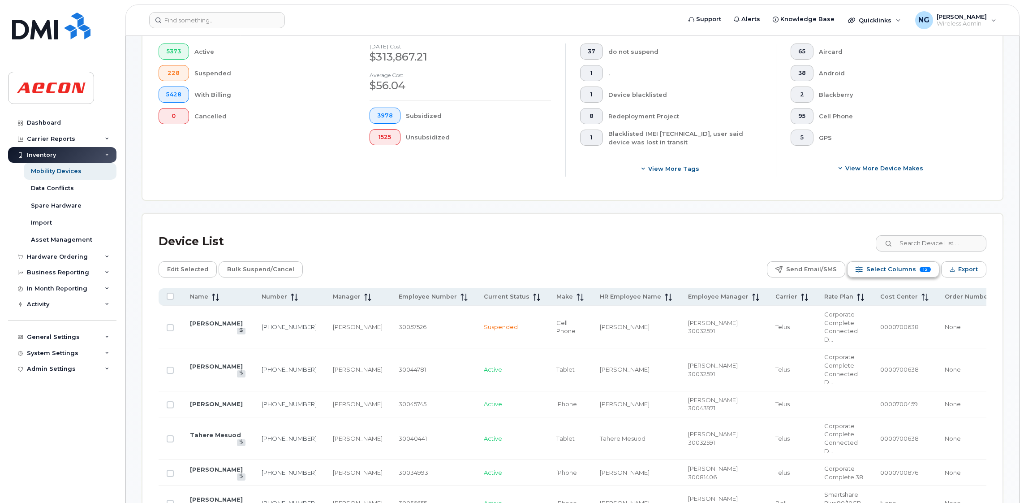
click at [874, 272] on span "Select Columns" at bounding box center [892, 269] width 50 height 13
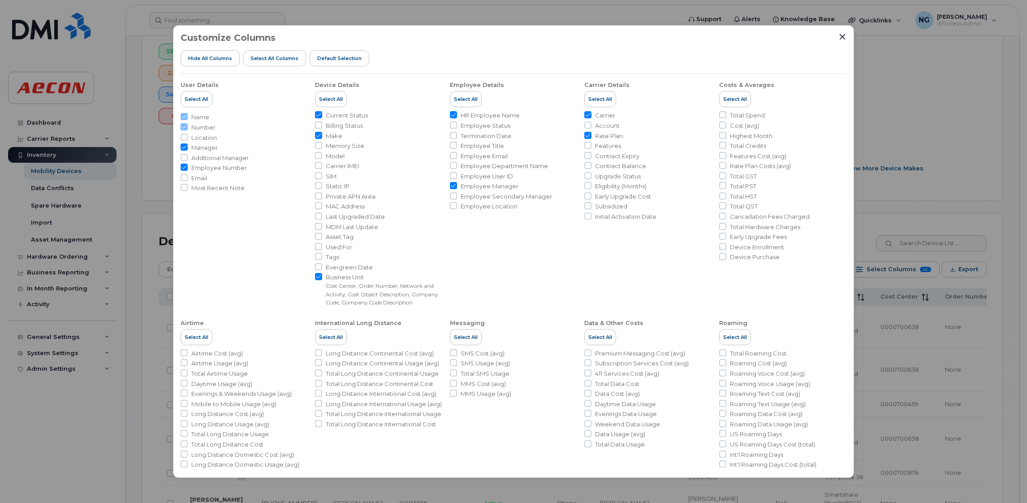
click at [451, 171] on ul "HR Employee Name Employee Status Termination Date Employee Title Employee Email…" at bounding box center [513, 160] width 127 height 99
click at [842, 37] on icon "Close" at bounding box center [843, 37] width 6 height 6
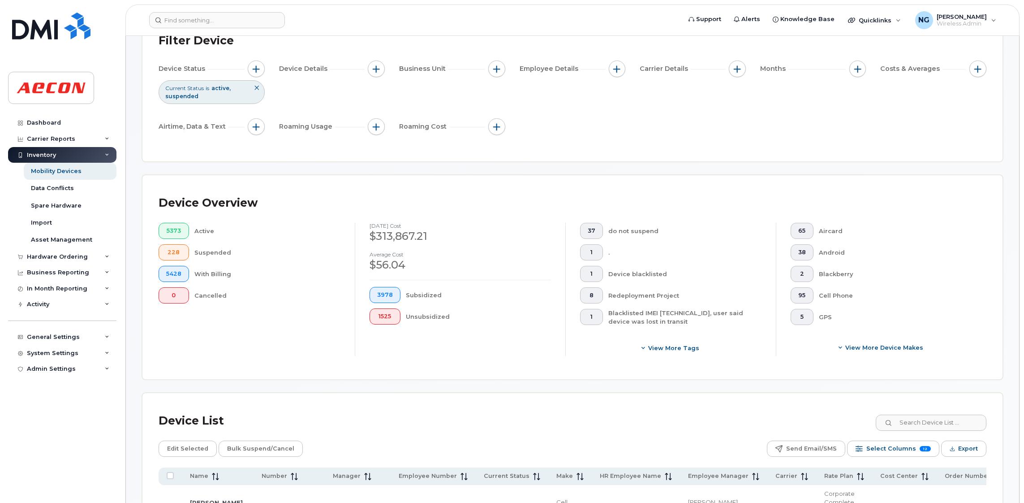
scroll to position [0, 0]
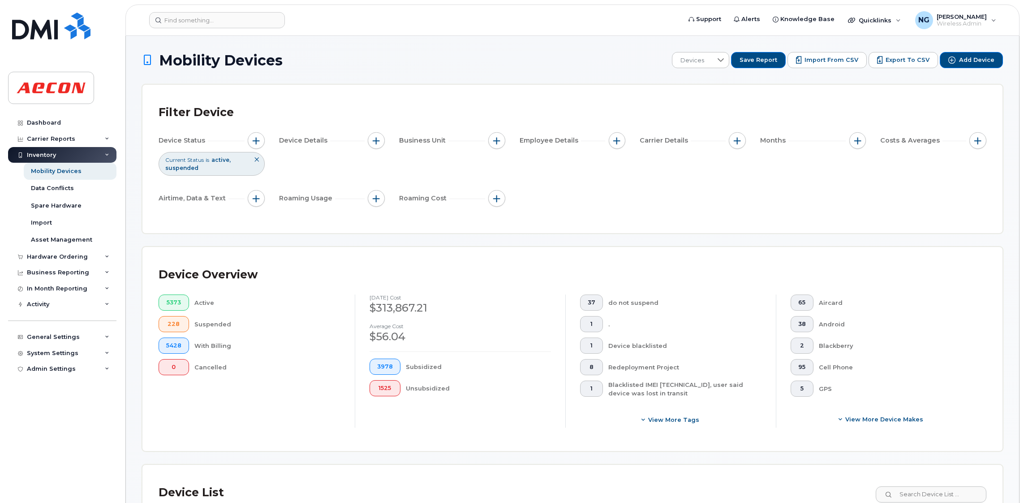
click at [222, 162] on span "active" at bounding box center [221, 159] width 19 height 7
click at [232, 169] on div "Current Status is active suspended" at bounding box center [212, 163] width 106 height 23
click at [255, 142] on span "button" at bounding box center [256, 140] width 7 height 7
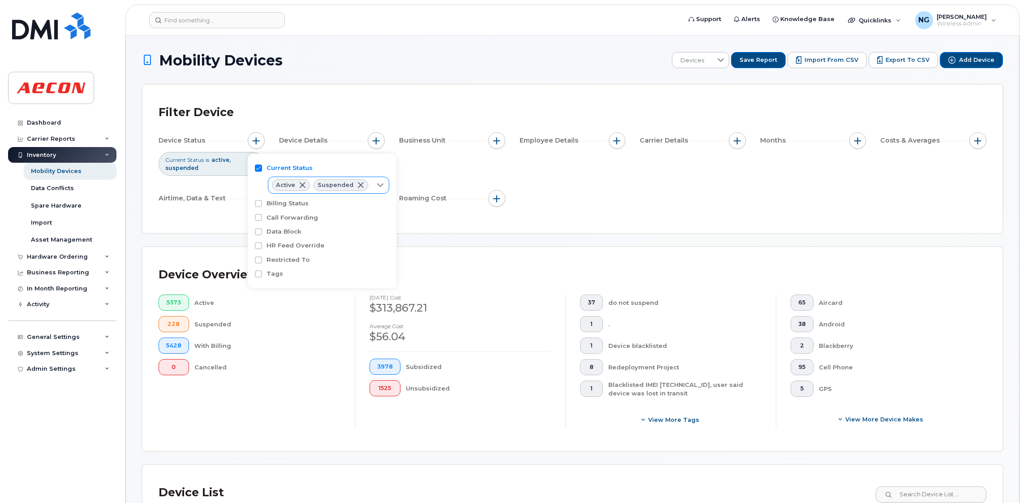
click at [383, 186] on div at bounding box center [380, 185] width 17 height 16
click at [308, 238] on span "Cancelled" at bounding box center [301, 236] width 30 height 9
checkbox input "true"
click at [541, 182] on div "Device Status Current Status is active suspended cancelled Device Details Busin…" at bounding box center [573, 171] width 828 height 78
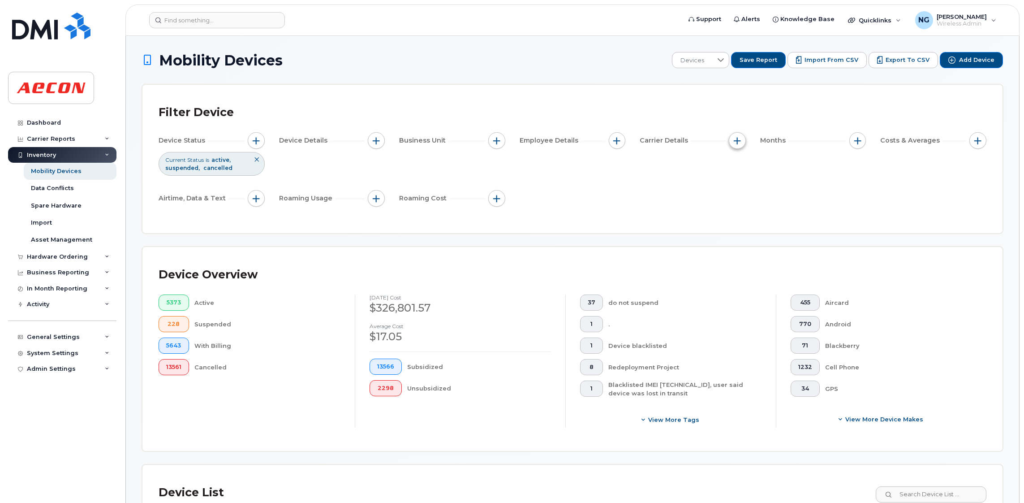
click at [736, 139] on span "button" at bounding box center [737, 140] width 7 height 7
click at [760, 164] on label "Carrier" at bounding box center [759, 168] width 22 height 9
click at [743, 164] on input "Carrier" at bounding box center [739, 167] width 7 height 7
checkbox input "true"
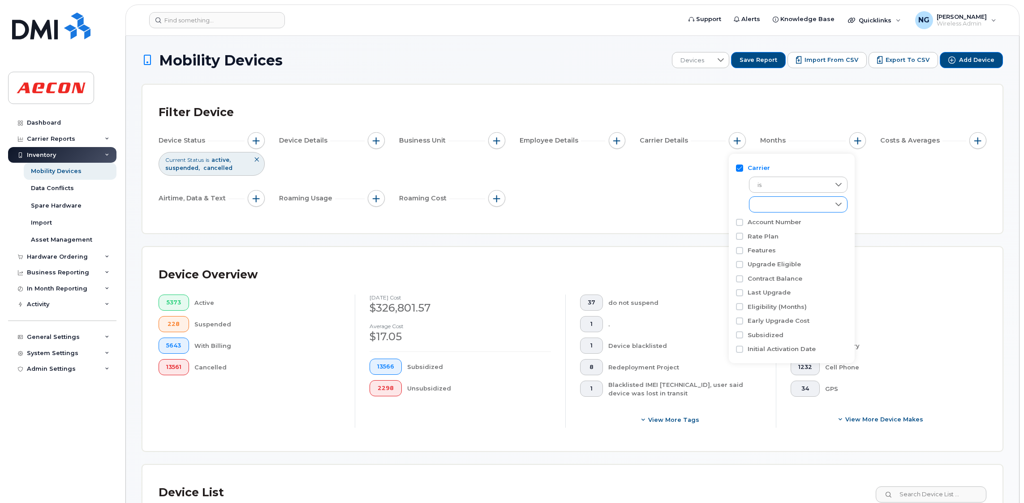
click at [800, 201] on div "empty" at bounding box center [790, 204] width 81 height 15
click at [778, 238] on li "Bell" at bounding box center [798, 243] width 99 height 16
checkbox input "true"
click at [787, 262] on span "Bell Distribution" at bounding box center [790, 258] width 46 height 9
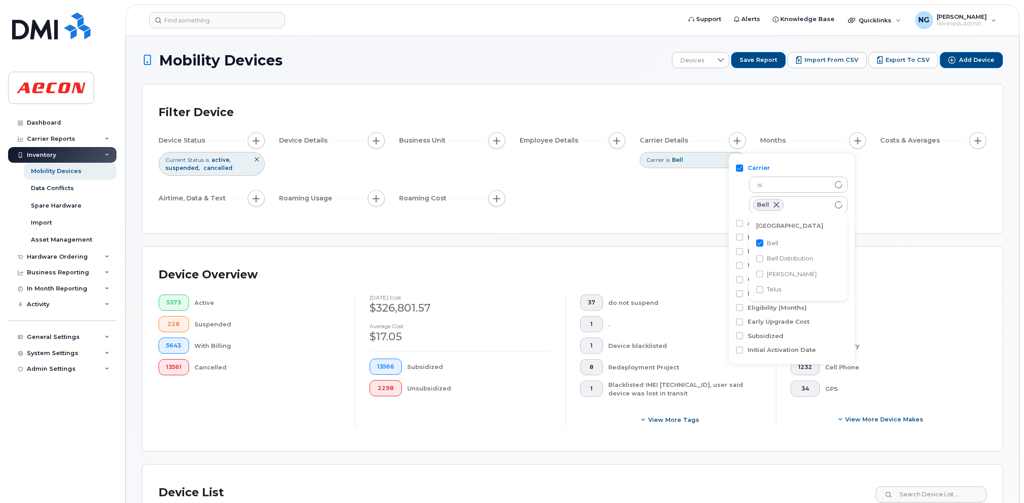
checkbox input "true"
click at [781, 279] on li "[PERSON_NAME]" at bounding box center [798, 274] width 99 height 16
checkbox input "true"
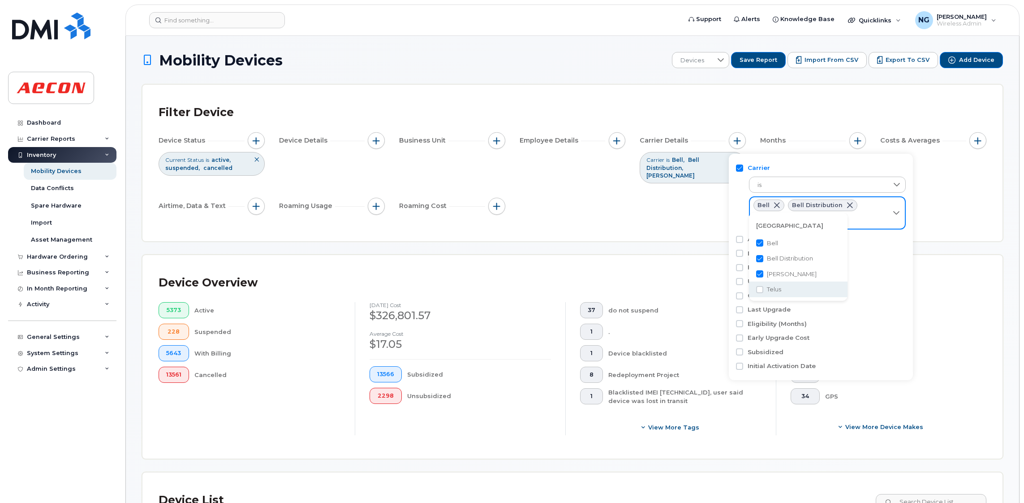
click at [778, 293] on span "Telus" at bounding box center [774, 289] width 14 height 9
checkbox input "true"
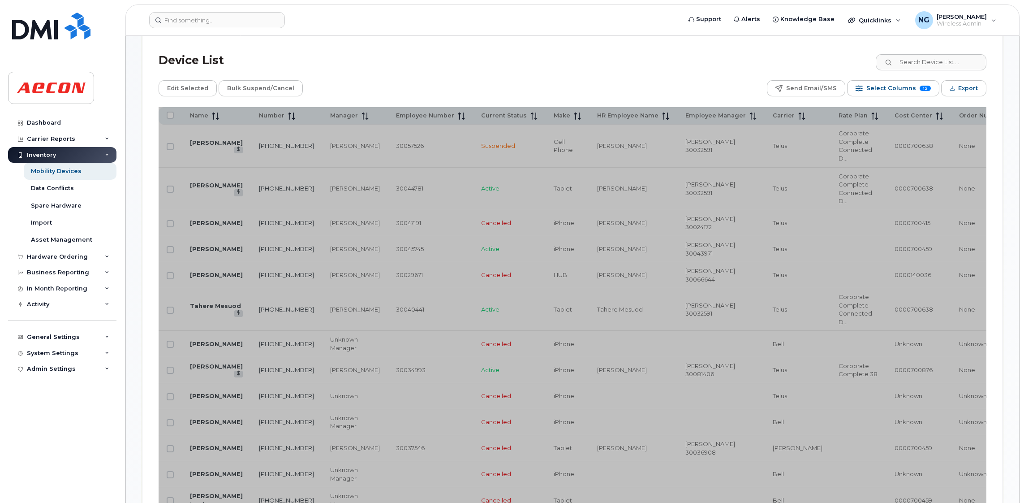
click at [900, 82] on span "Select Columns" at bounding box center [892, 88] width 50 height 13
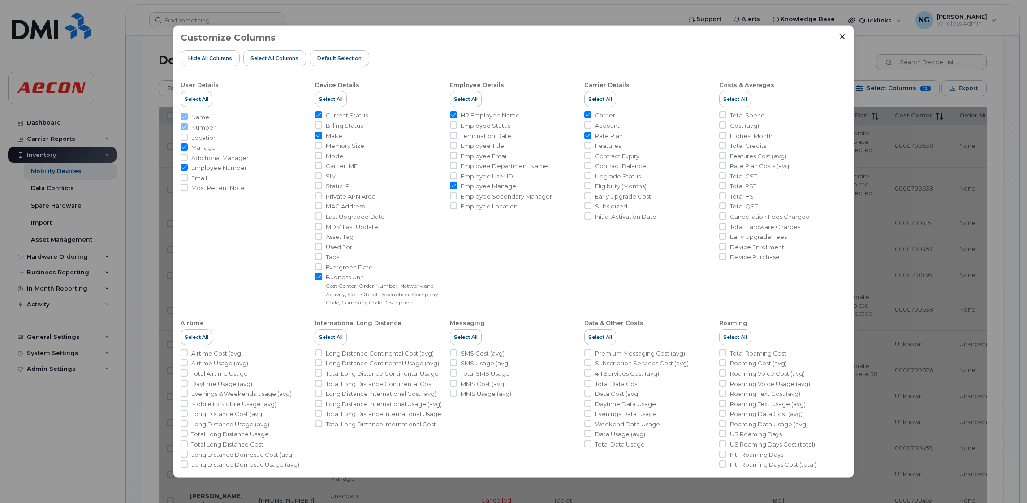
click at [891, 277] on div "Customize Columns Hide All Columns Select all Columns Default Selection User De…" at bounding box center [513, 251] width 1027 height 503
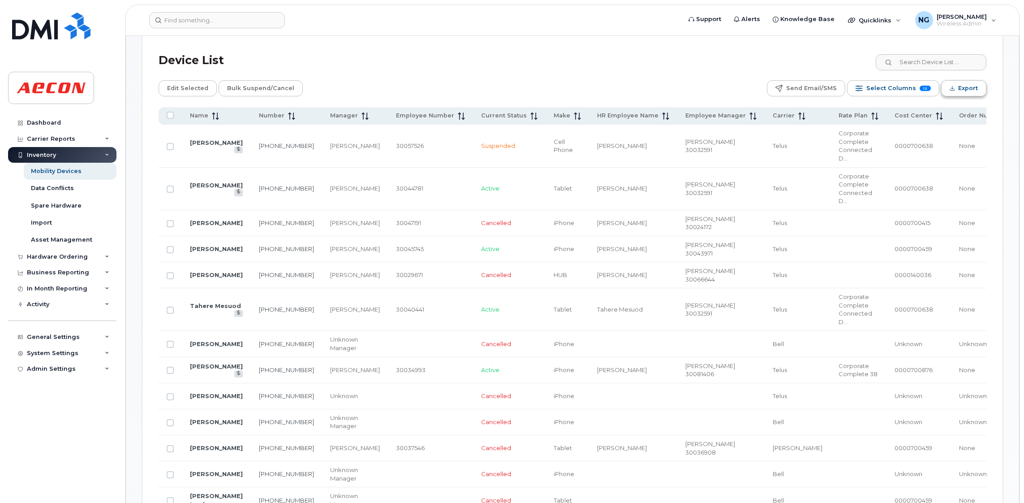
click at [964, 82] on span "Export" at bounding box center [969, 88] width 20 height 13
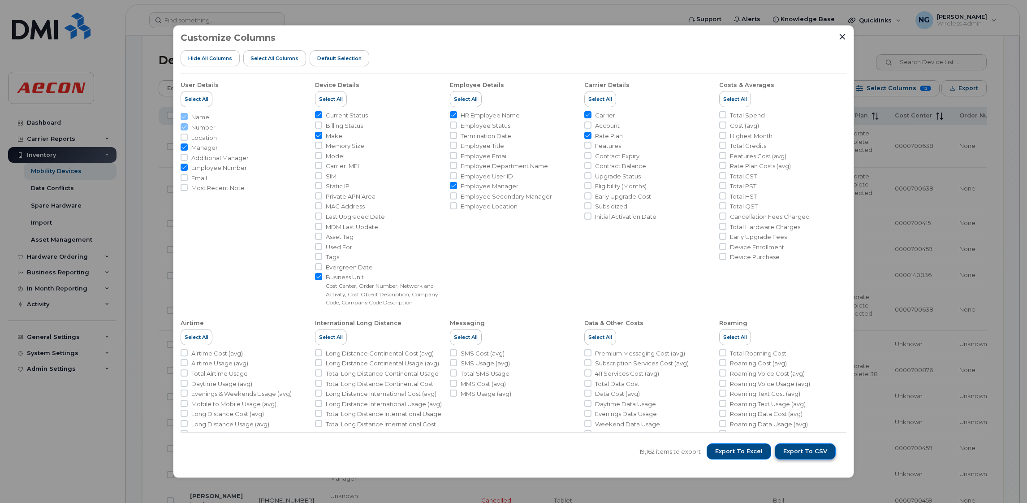
click at [808, 447] on span "Export to CSV" at bounding box center [805, 451] width 44 height 8
click at [780, 292] on li "Costs & Averages Select All Total Spend Cost (avg) Highest Month Total Credits …" at bounding box center [782, 190] width 127 height 233
drag, startPoint x: 843, startPoint y: 35, endPoint x: 853, endPoint y: 48, distance: 16.2
click at [843, 35] on icon "Close" at bounding box center [842, 36] width 7 height 7
